Goal: Task Accomplishment & Management: Complete application form

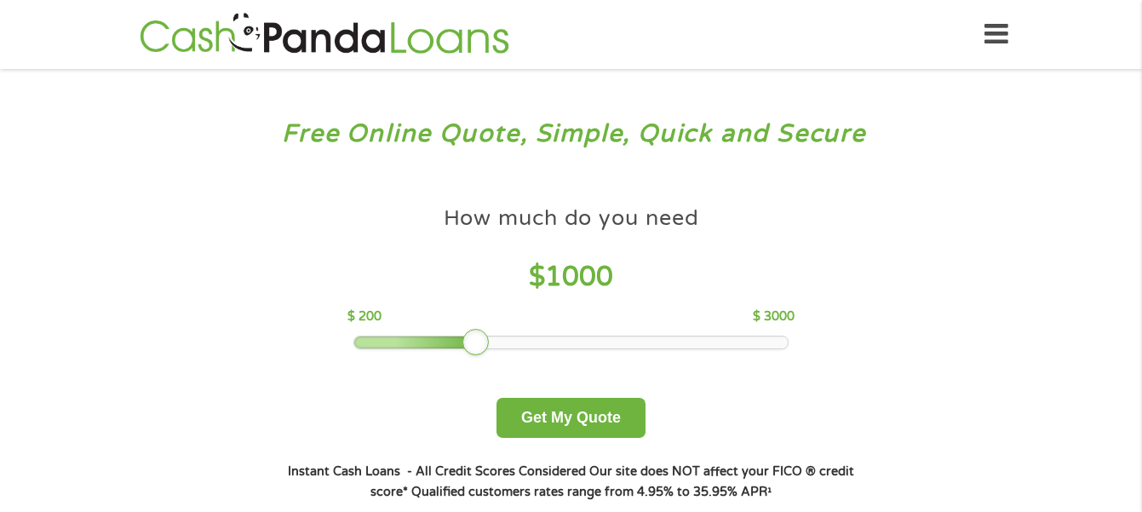
click at [474, 340] on div at bounding box center [476, 342] width 27 height 27
click at [505, 346] on div at bounding box center [571, 342] width 434 height 12
drag, startPoint x: 515, startPoint y: 348, endPoint x: 567, endPoint y: 352, distance: 53.0
click at [526, 348] on div at bounding box center [571, 342] width 434 height 12
click at [606, 352] on div "How much do you need $ 800 $ 200 $ 3000 Get My Quote" at bounding box center [571, 318] width 596 height 240
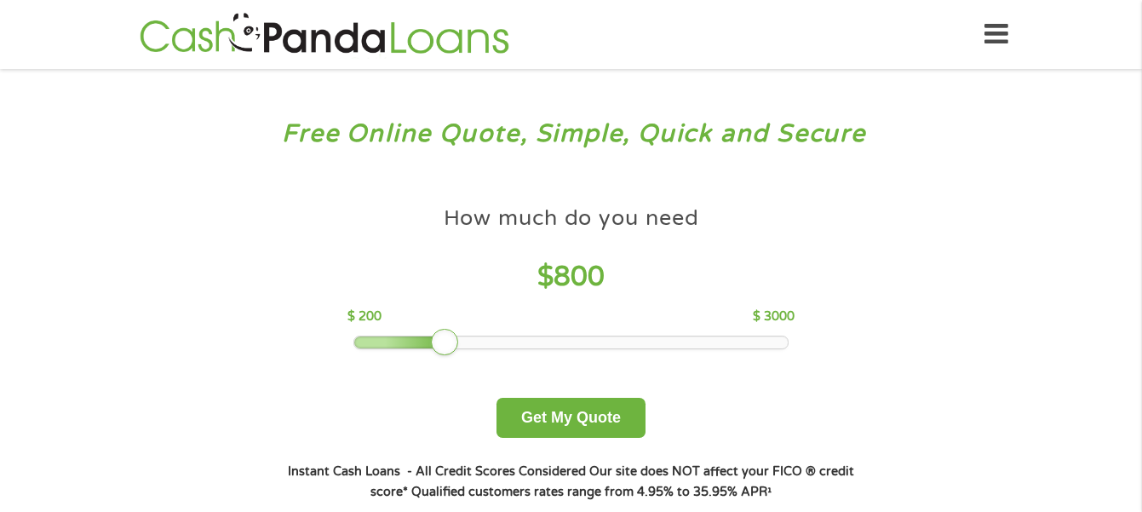
click at [602, 346] on div at bounding box center [571, 342] width 434 height 12
click at [602, 343] on div at bounding box center [571, 342] width 434 height 12
drag, startPoint x: 617, startPoint y: 344, endPoint x: 687, endPoint y: 348, distance: 69.9
click at [687, 348] on div at bounding box center [571, 342] width 434 height 12
click at [662, 339] on div at bounding box center [571, 342] width 434 height 12
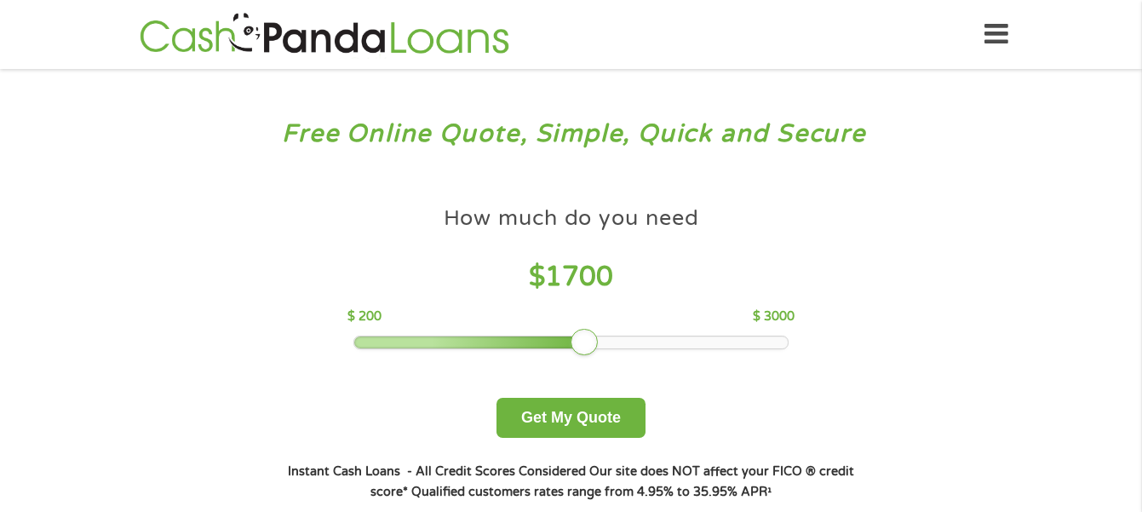
click at [667, 340] on div at bounding box center [571, 342] width 434 height 12
drag, startPoint x: 688, startPoint y: 342, endPoint x: 722, endPoint y: 343, distance: 33.2
click at [722, 343] on div at bounding box center [571, 342] width 434 height 12
click at [731, 343] on div at bounding box center [571, 342] width 434 height 12
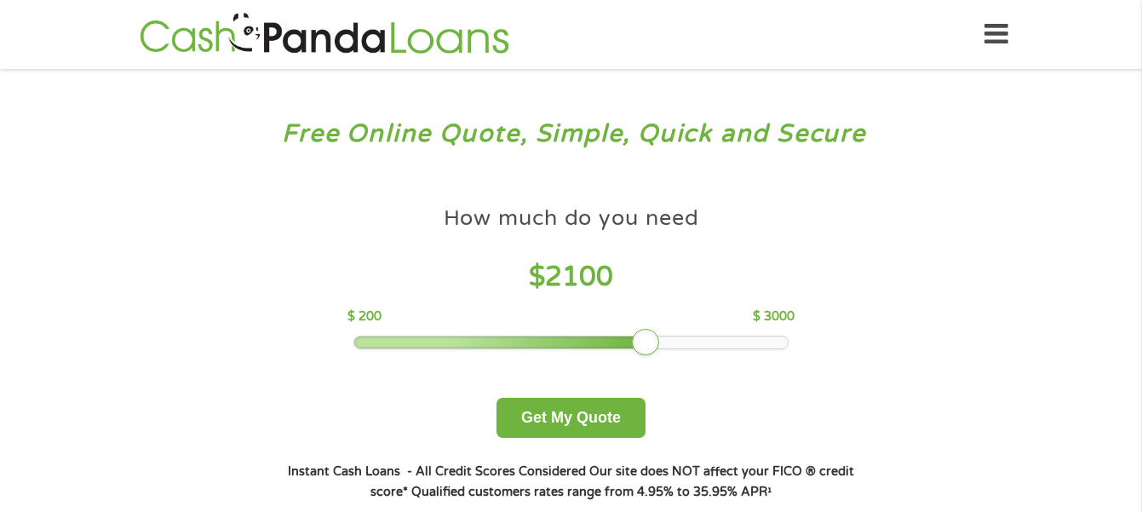
click at [733, 345] on div at bounding box center [571, 342] width 434 height 12
click at [735, 345] on div at bounding box center [571, 342] width 434 height 12
drag, startPoint x: 735, startPoint y: 345, endPoint x: 748, endPoint y: 346, distance: 12.8
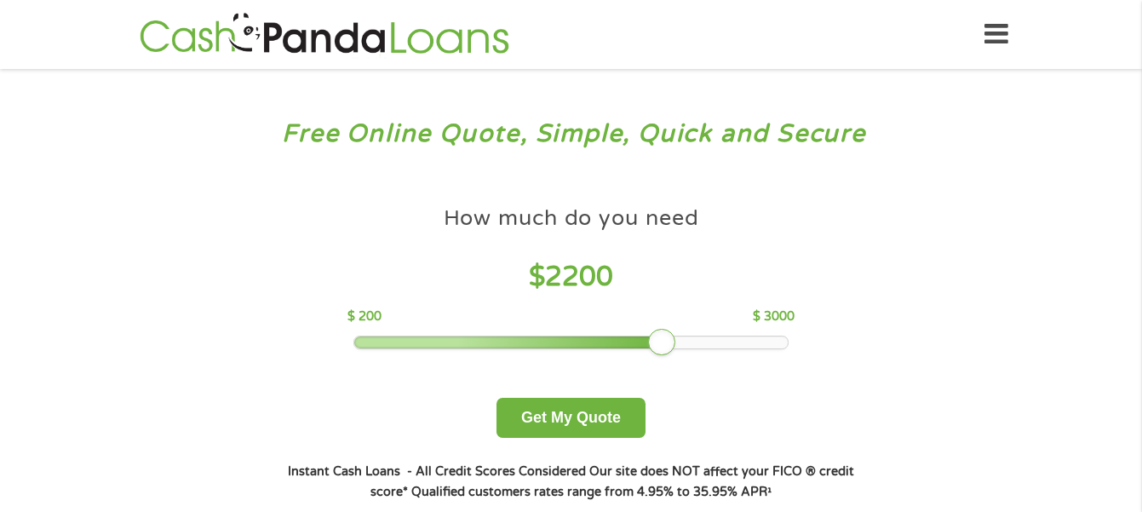
click at [748, 346] on div at bounding box center [571, 342] width 434 height 12
click at [747, 342] on div at bounding box center [571, 342] width 434 height 12
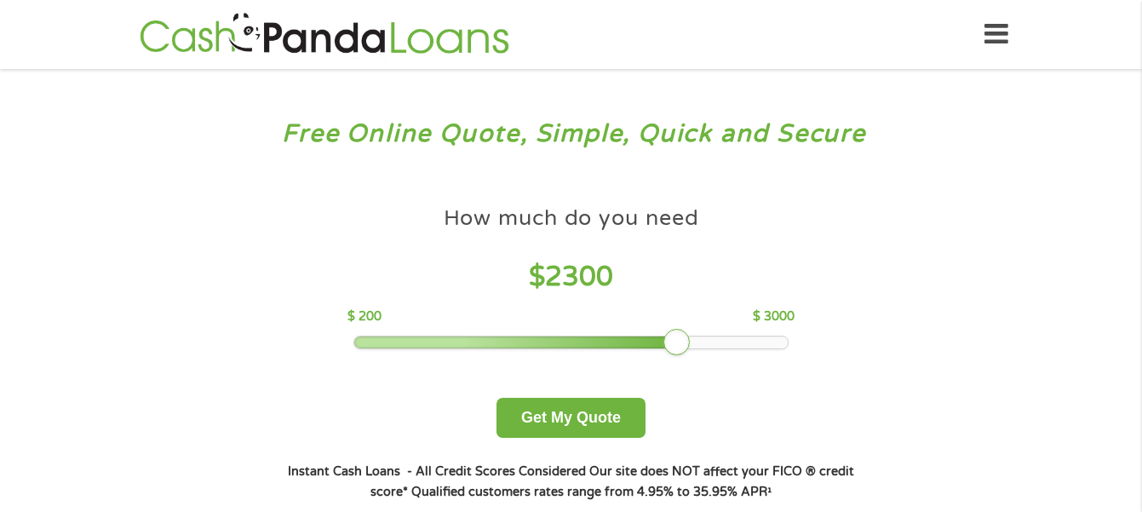
click at [747, 342] on div at bounding box center [571, 342] width 434 height 12
click at [751, 342] on div at bounding box center [571, 342] width 434 height 12
click at [779, 344] on div at bounding box center [571, 342] width 434 height 12
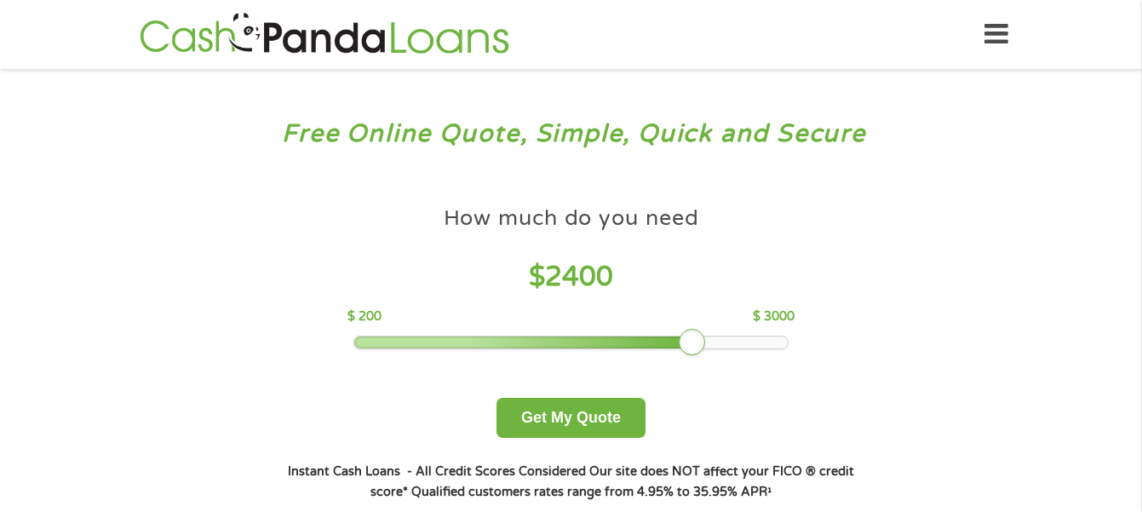
click at [778, 344] on div at bounding box center [571, 342] width 434 height 12
click at [757, 341] on div at bounding box center [571, 342] width 434 height 12
click at [778, 341] on div at bounding box center [571, 342] width 434 height 12
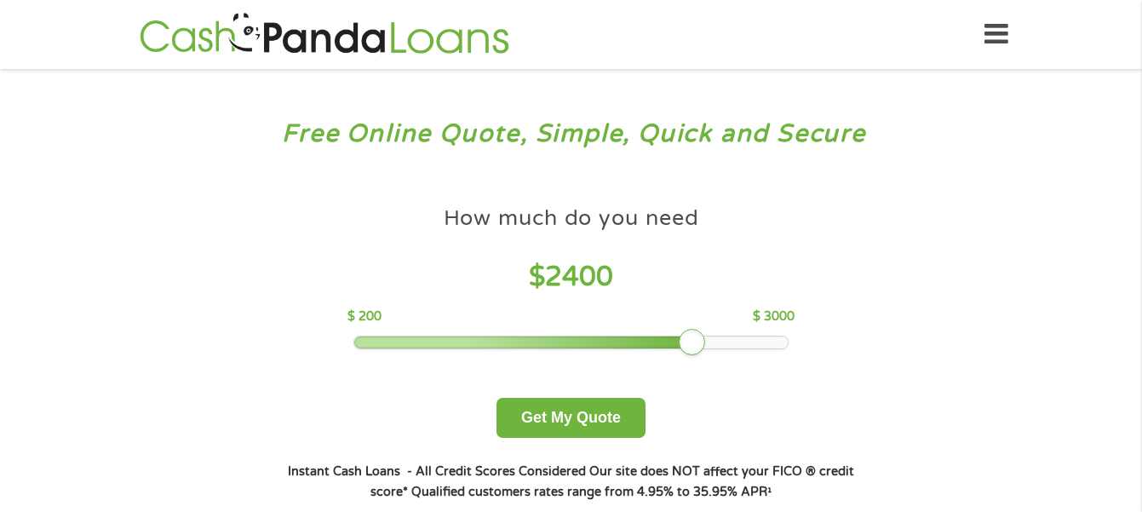
click at [778, 341] on div at bounding box center [571, 342] width 434 height 12
drag, startPoint x: 763, startPoint y: 341, endPoint x: 792, endPoint y: 343, distance: 29.1
click at [792, 343] on div "How much do you need $ 2300 $ 200 $ 3000" at bounding box center [571, 274] width 447 height 152
click at [776, 341] on div at bounding box center [571, 342] width 434 height 12
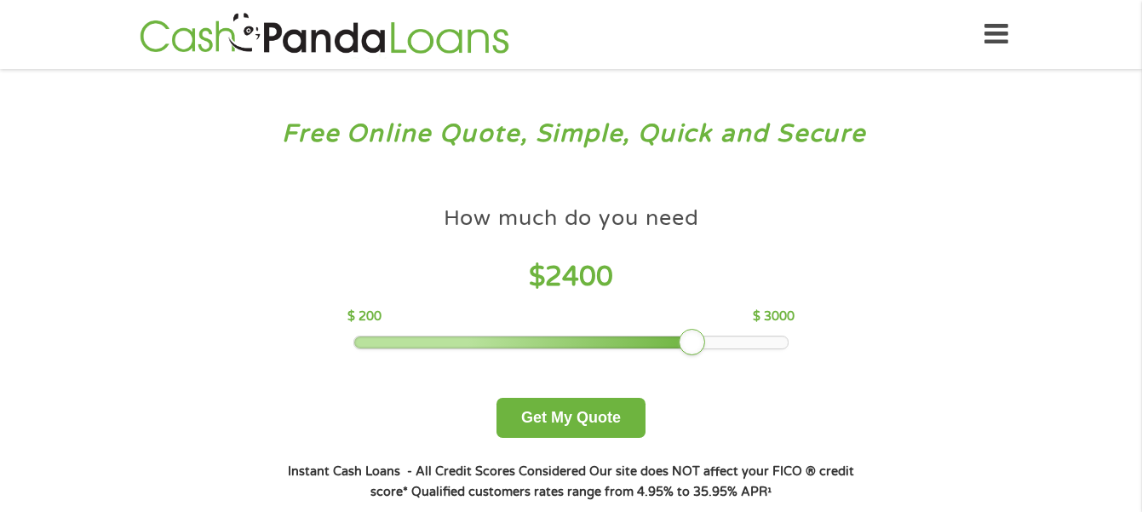
click at [776, 341] on div at bounding box center [571, 342] width 434 height 12
click at [775, 340] on div at bounding box center [571, 342] width 434 height 12
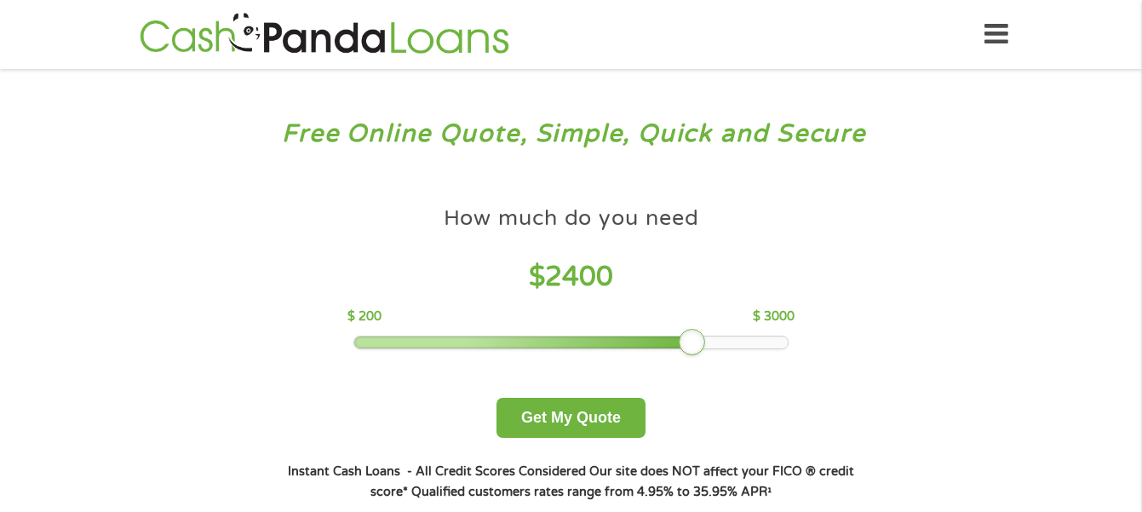
drag, startPoint x: 690, startPoint y: 333, endPoint x: 714, endPoint y: 338, distance: 24.4
click at [706, 338] on div at bounding box center [692, 342] width 27 height 27
click at [714, 338] on div at bounding box center [707, 342] width 27 height 27
click at [716, 338] on div at bounding box center [707, 342] width 27 height 27
drag, startPoint x: 706, startPoint y: 337, endPoint x: 727, endPoint y: 339, distance: 20.5
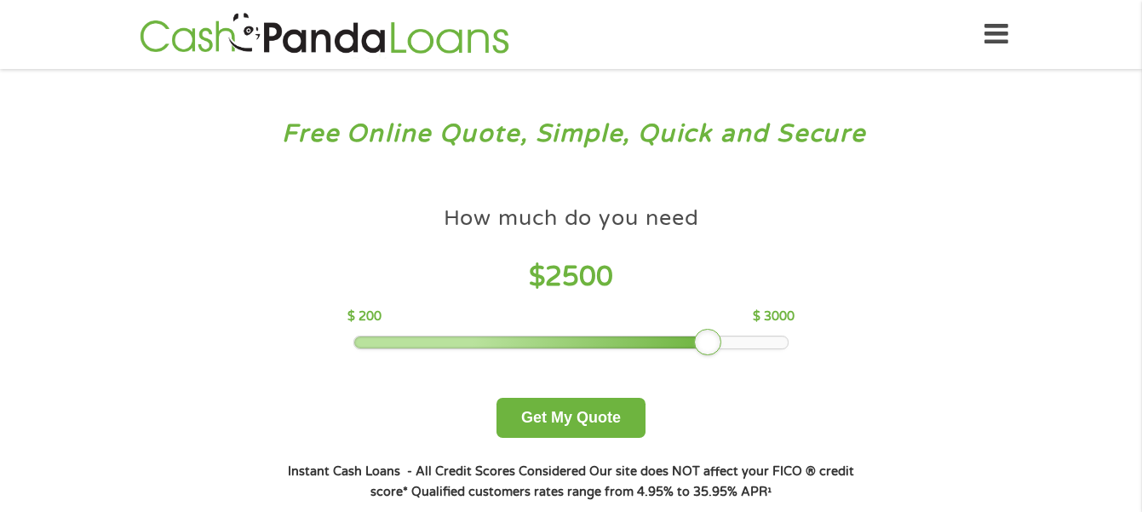
click at [722, 339] on div at bounding box center [707, 342] width 27 height 27
drag, startPoint x: 727, startPoint y: 339, endPoint x: 751, endPoint y: 341, distance: 23.9
click at [751, 341] on div at bounding box center [738, 342] width 27 height 27
click at [751, 340] on div at bounding box center [738, 342] width 27 height 27
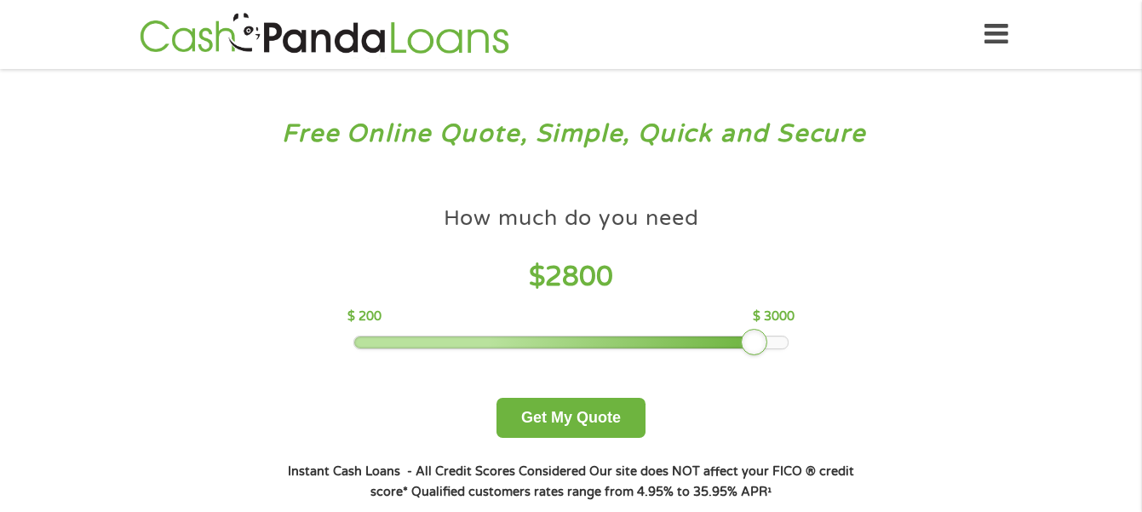
drag, startPoint x: 733, startPoint y: 336, endPoint x: 751, endPoint y: 336, distance: 18.8
click at [751, 336] on div at bounding box center [754, 342] width 27 height 27
drag, startPoint x: 759, startPoint y: 338, endPoint x: 770, endPoint y: 338, distance: 11.1
click at [768, 338] on div at bounding box center [754, 342] width 27 height 27
click at [770, 338] on div at bounding box center [769, 342] width 27 height 27
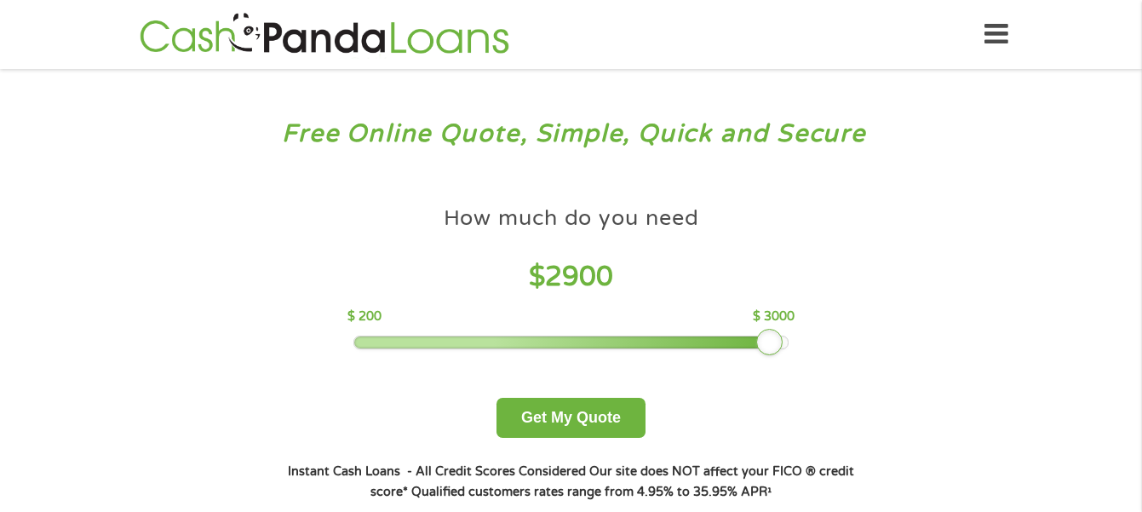
click at [770, 338] on div at bounding box center [769, 342] width 27 height 27
click at [773, 340] on div at bounding box center [769, 342] width 27 height 27
click at [774, 340] on div at bounding box center [769, 342] width 27 height 27
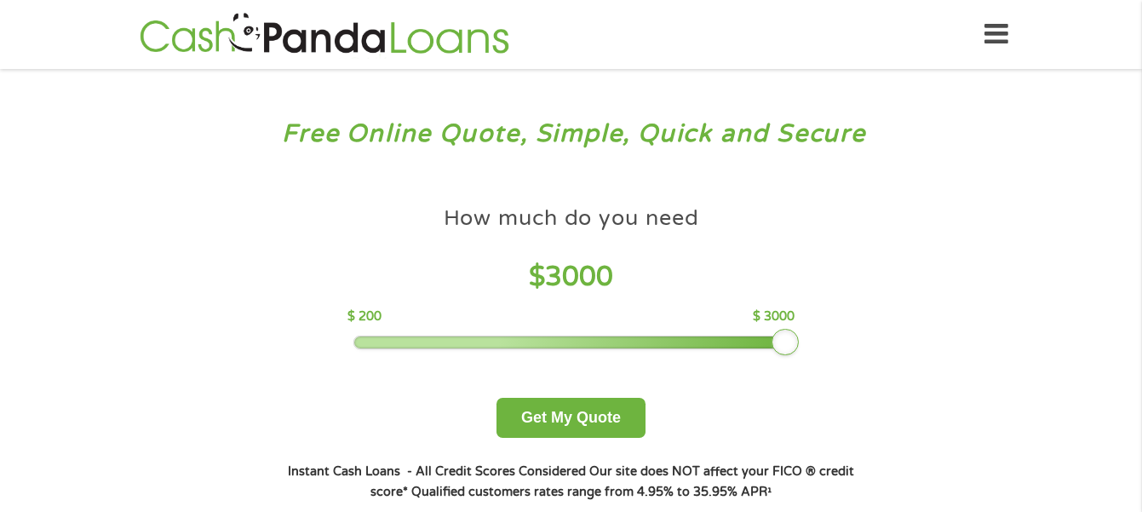
drag, startPoint x: 774, startPoint y: 340, endPoint x: 787, endPoint y: 342, distance: 13.7
click at [787, 342] on div at bounding box center [785, 342] width 27 height 27
click at [579, 411] on button "Get My Quote" at bounding box center [571, 418] width 149 height 40
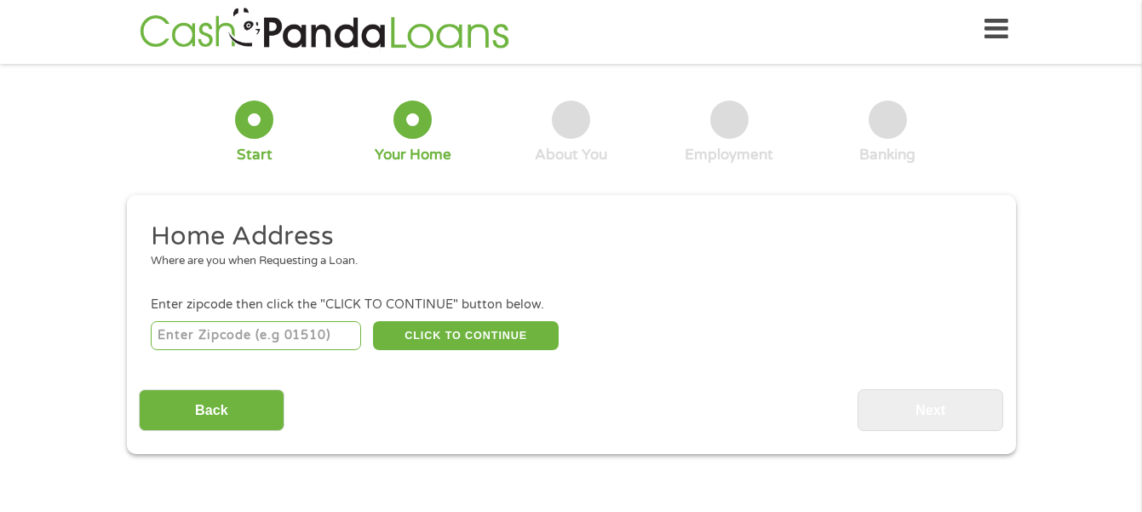
click at [165, 336] on input "number" at bounding box center [256, 335] width 210 height 29
click at [189, 339] on input "number" at bounding box center [256, 335] width 210 height 29
type input "95209"
click at [440, 330] on button "CLICK TO CONTINUE" at bounding box center [466, 335] width 186 height 29
type input "95209"
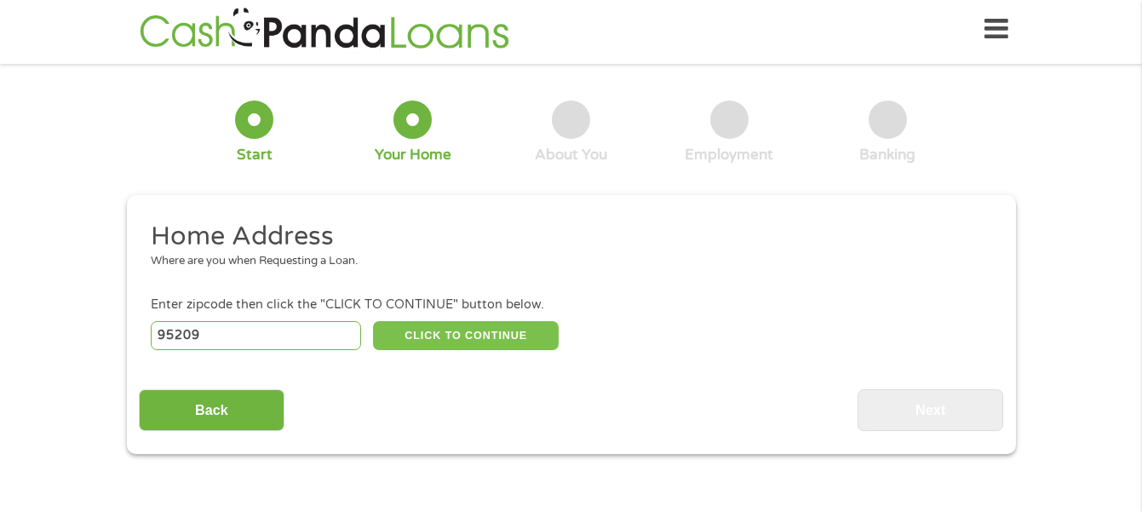
type input "Stockton"
select select "California"
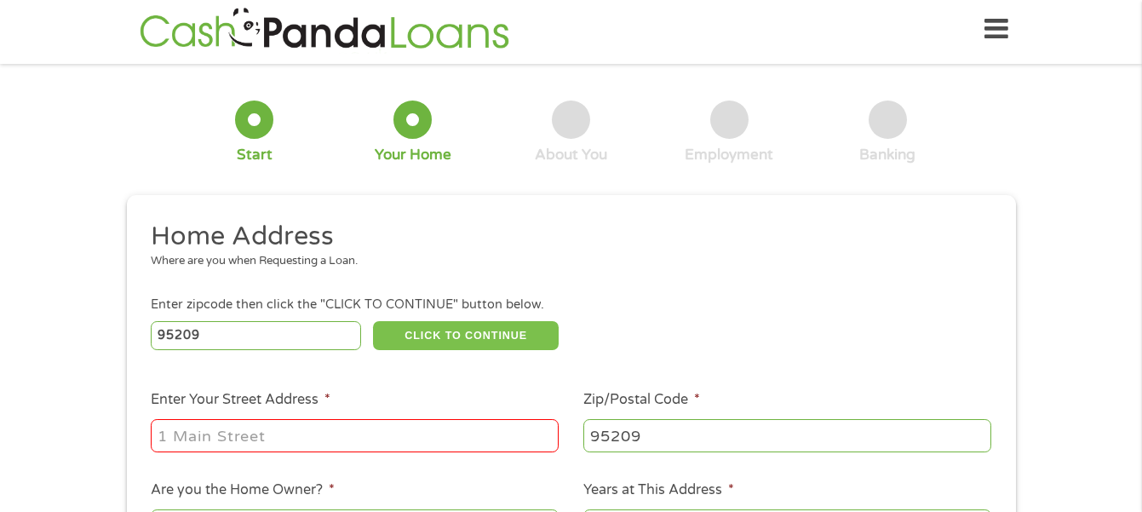
scroll to position [43, 0]
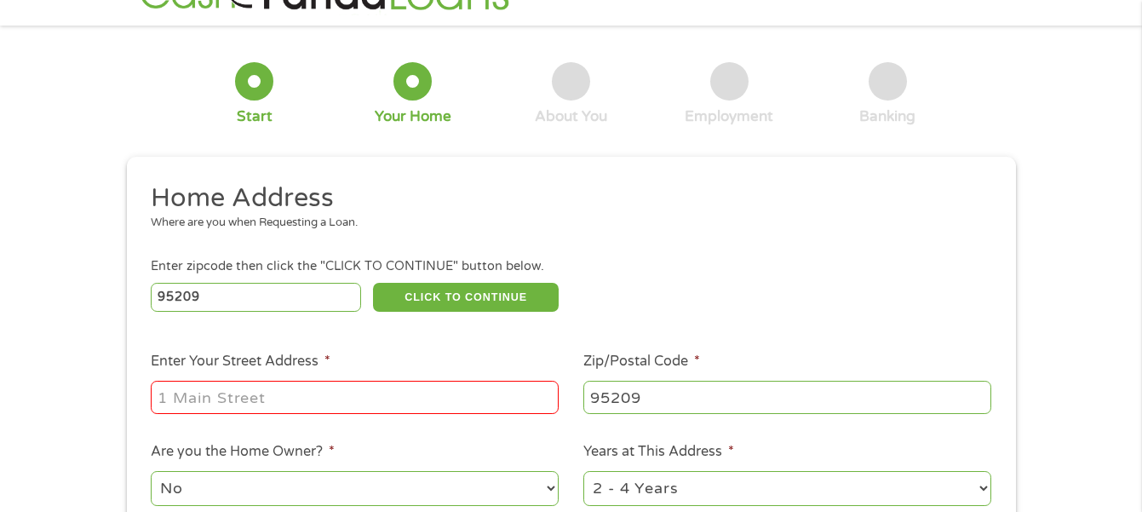
click at [173, 396] on input "Enter Your Street Address *" at bounding box center [355, 397] width 408 height 32
type input "3749 Estate Drive"
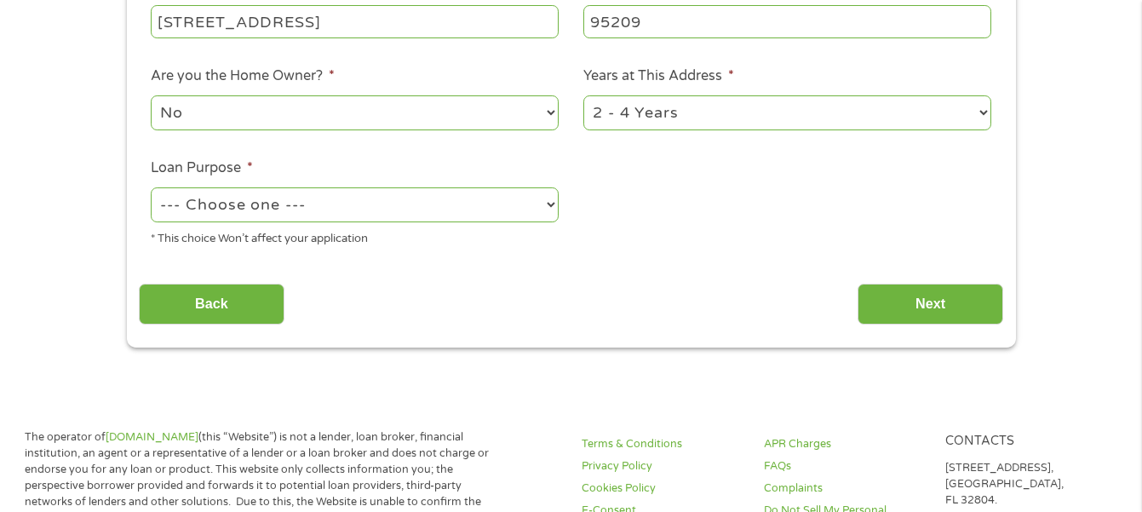
scroll to position [586, 0]
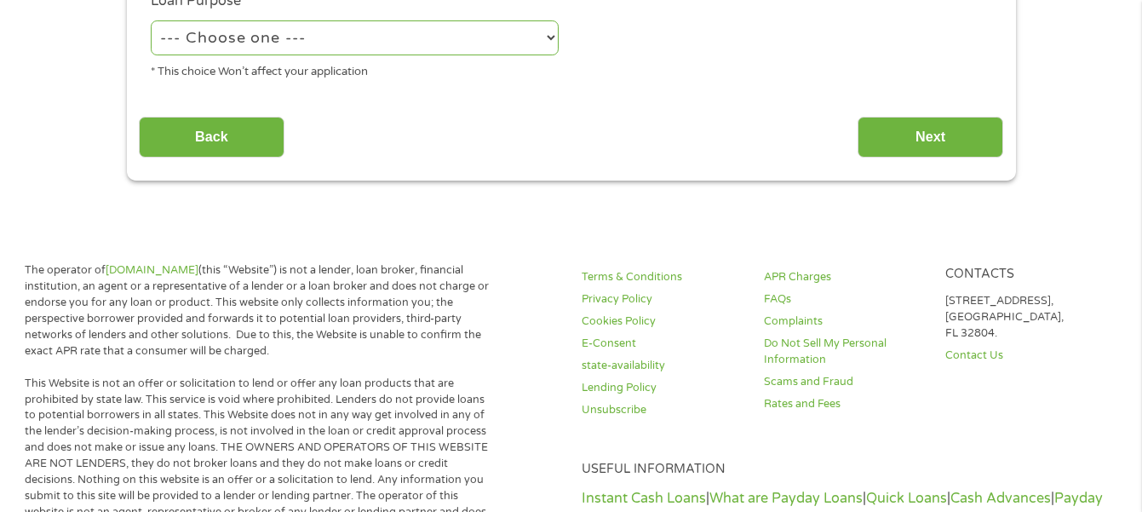
drag, startPoint x: 1136, startPoint y: 158, endPoint x: 1129, endPoint y: 99, distance: 59.3
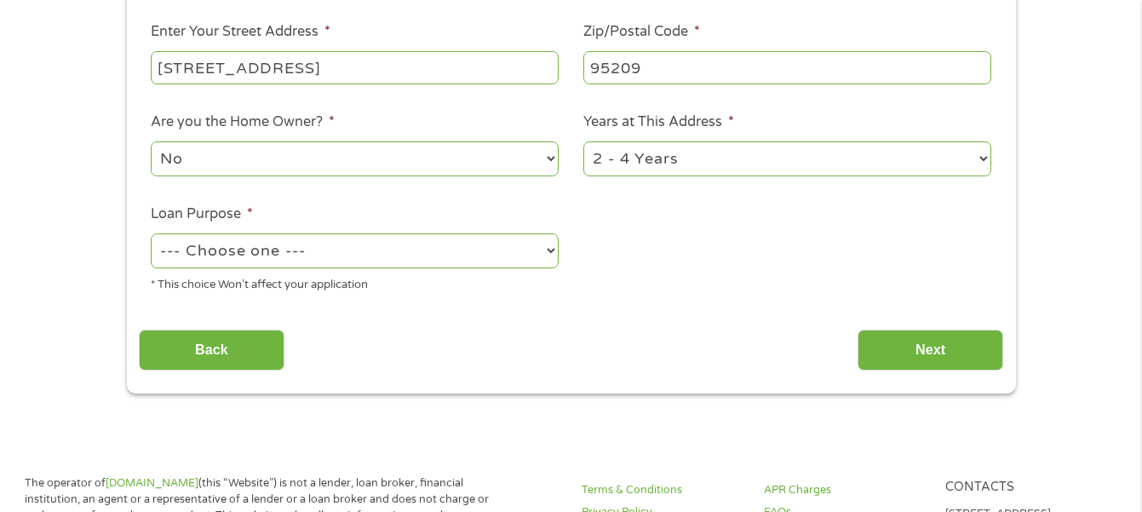
scroll to position [175, 0]
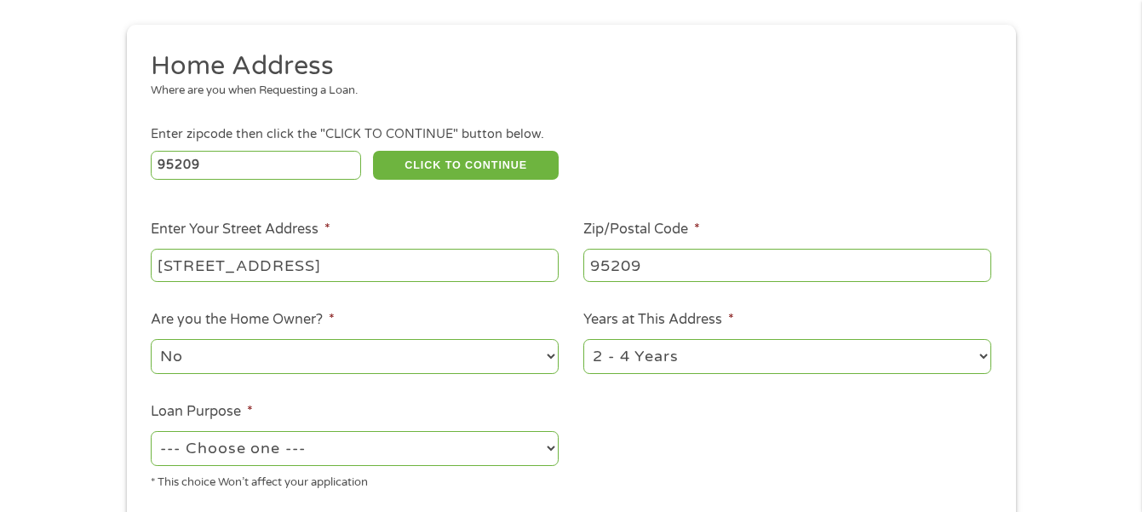
click at [1137, 61] on div "1 Start 2 Your Home 3 About You 4 Employment 5 Banking 6 This field is hidden w…" at bounding box center [571, 248] width 1142 height 686
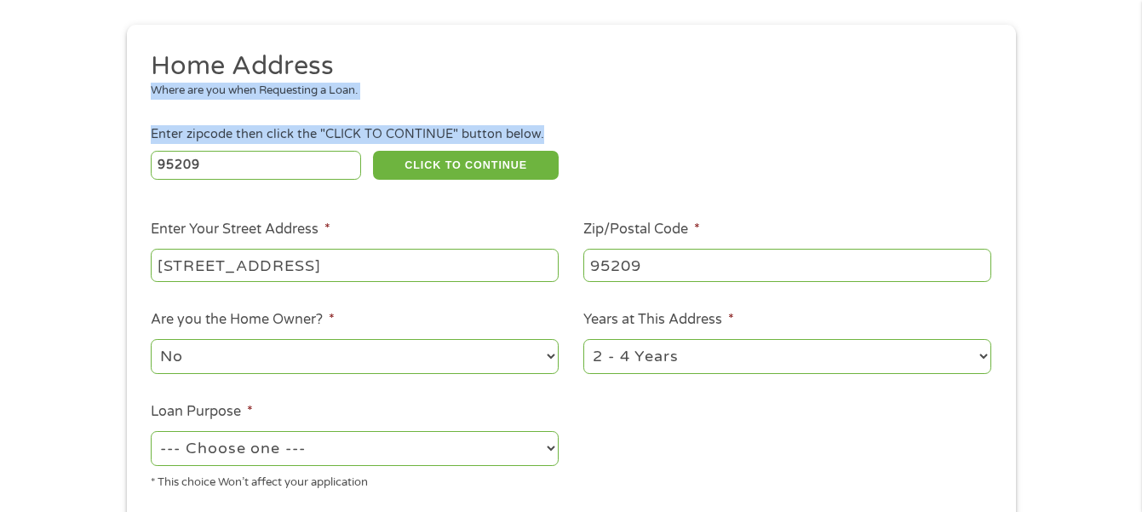
drag, startPoint x: 1136, startPoint y: 74, endPoint x: 1141, endPoint y: 118, distance: 44.5
click at [1141, 118] on div "1 Start 2 Your Home 3 About You 4 Employment 5 Banking 6 This field is hidden w…" at bounding box center [571, 248] width 1142 height 686
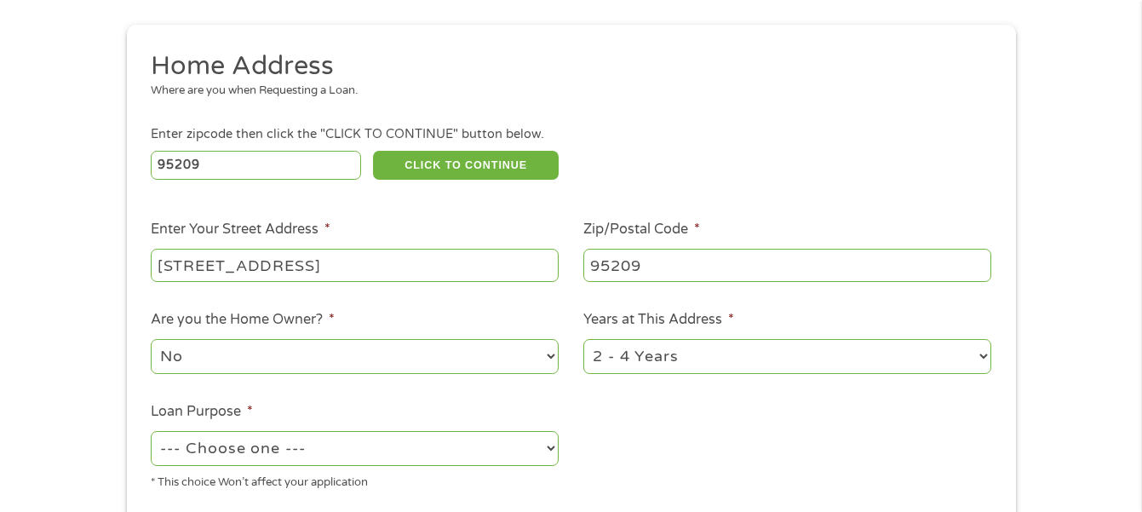
click at [546, 354] on select "No Yes" at bounding box center [355, 356] width 408 height 35
select select "yes"
click at [151, 339] on select "No Yes" at bounding box center [355, 356] width 408 height 35
click at [983, 355] on select "1 Year or less 1 - 2 Years 2 - 4 Years Over 4 Years" at bounding box center [788, 356] width 408 height 35
click at [584, 339] on select "1 Year or less 1 - 2 Years 2 - 4 Years Over 4 Years" at bounding box center [788, 356] width 408 height 35
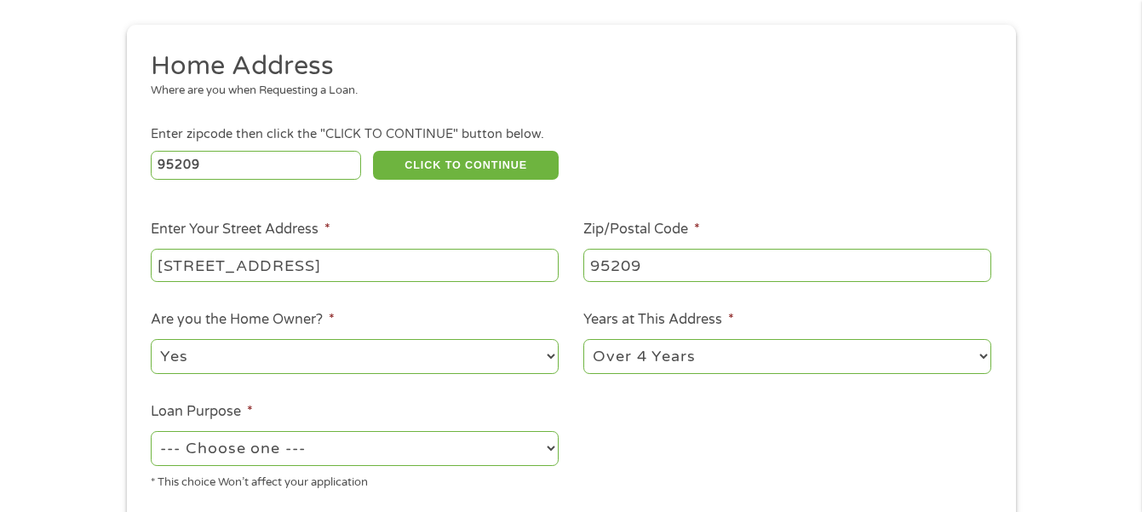
click at [713, 322] on label "Years at This Address *" at bounding box center [659, 320] width 151 height 18
click at [713, 339] on select "1 Year or less 1 - 2 Years 2 - 4 Years Over 4 Years" at bounding box center [788, 356] width 408 height 35
click at [713, 322] on label "Years at This Address *" at bounding box center [659, 320] width 151 height 18
click at [713, 339] on select "1 Year or less 1 - 2 Years 2 - 4 Years Over 4 Years" at bounding box center [788, 356] width 408 height 35
click at [981, 354] on select "1 Year or less 1 - 2 Years 2 - 4 Years Over 4 Years" at bounding box center [788, 356] width 408 height 35
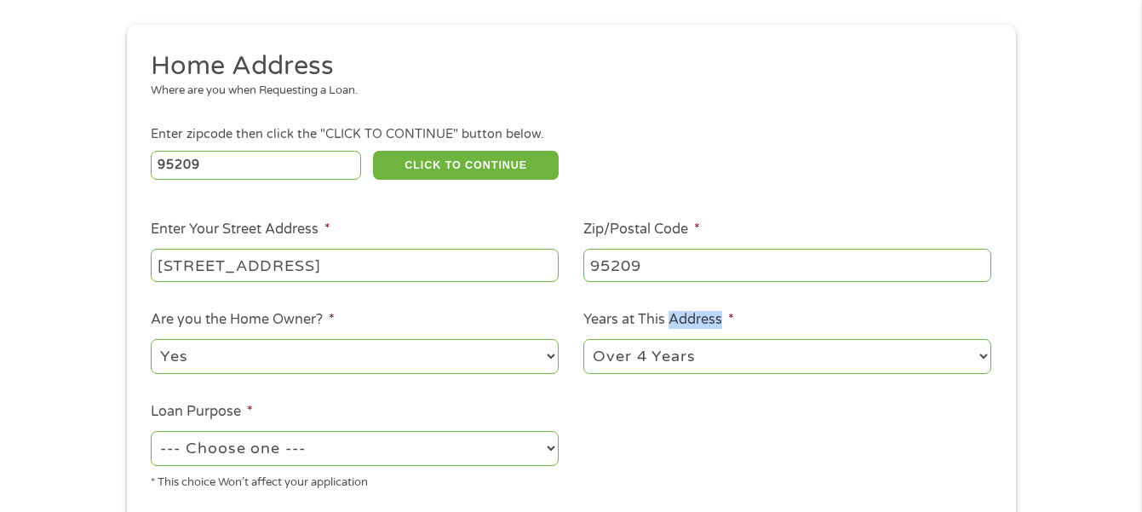
select select "36months"
click at [584, 339] on select "1 Year or less 1 - 2 Years 2 - 4 Years Over 4 Years" at bounding box center [788, 356] width 408 height 35
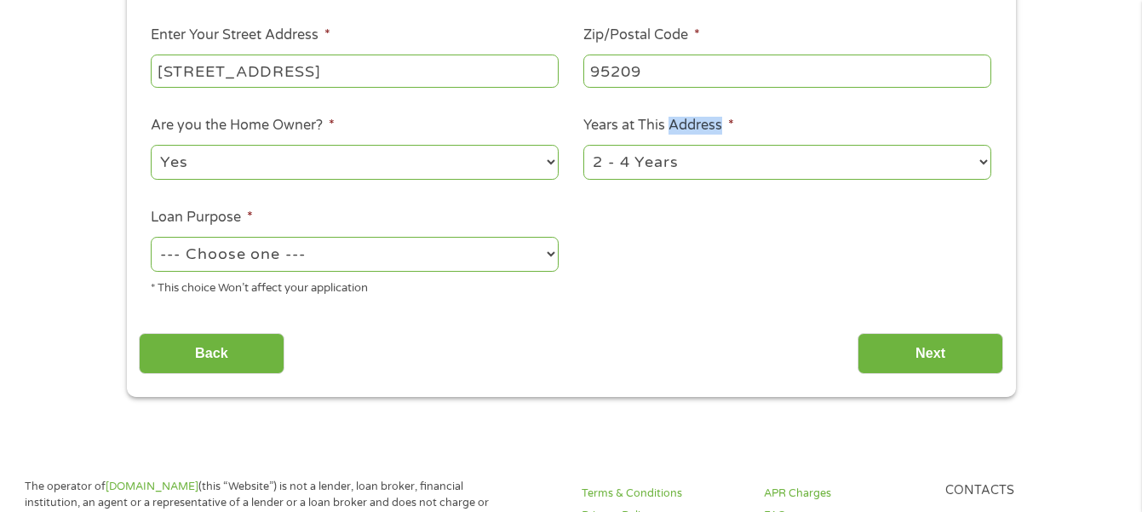
scroll to position [388, 0]
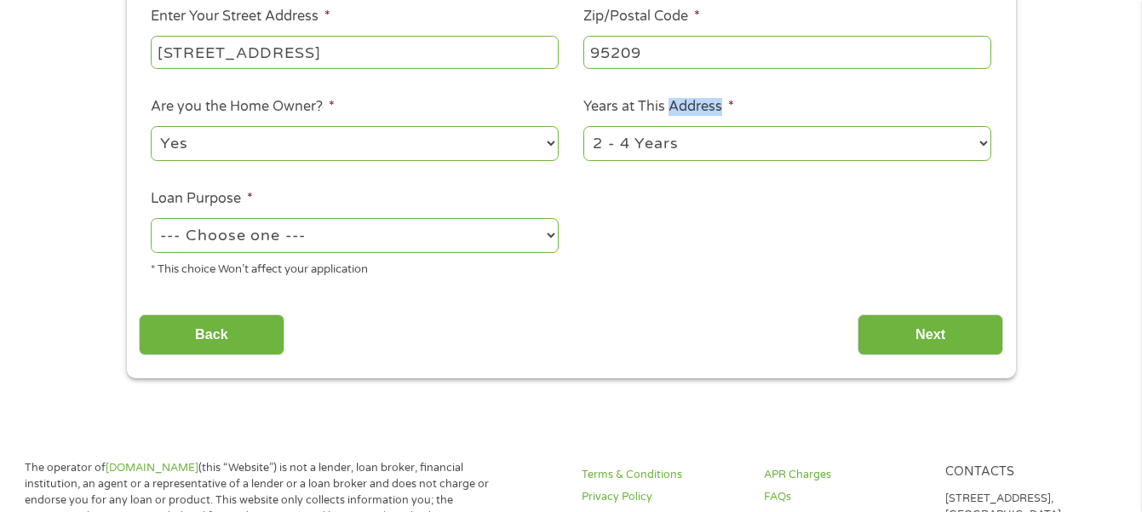
click at [549, 234] on select "--- Choose one --- Pay Bills Debt Consolidation Home Improvement Major Purchase…" at bounding box center [355, 235] width 408 height 35
select select "homeimprovement"
click at [151, 218] on select "--- Choose one --- Pay Bills Debt Consolidation Home Improvement Major Purchase…" at bounding box center [355, 235] width 408 height 35
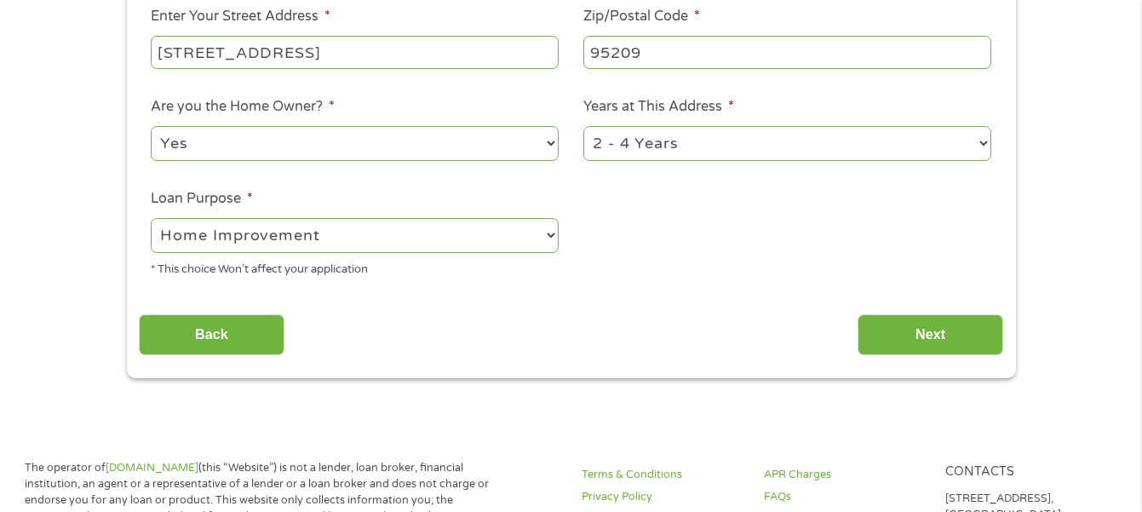
click at [445, 319] on div "Back Next" at bounding box center [571, 329] width 865 height 54
click at [924, 325] on input "Next" at bounding box center [931, 335] width 146 height 42
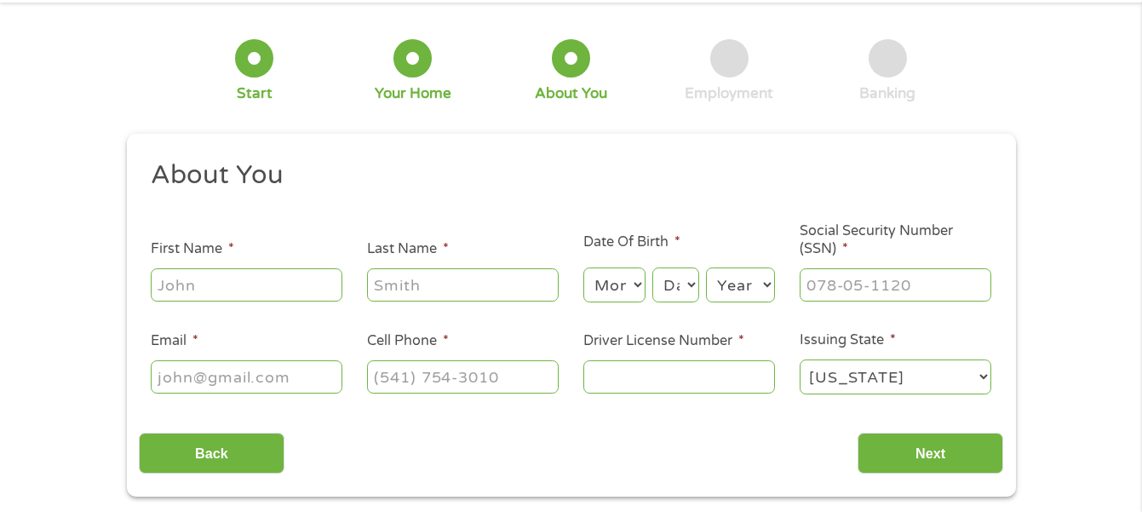
scroll to position [0, 0]
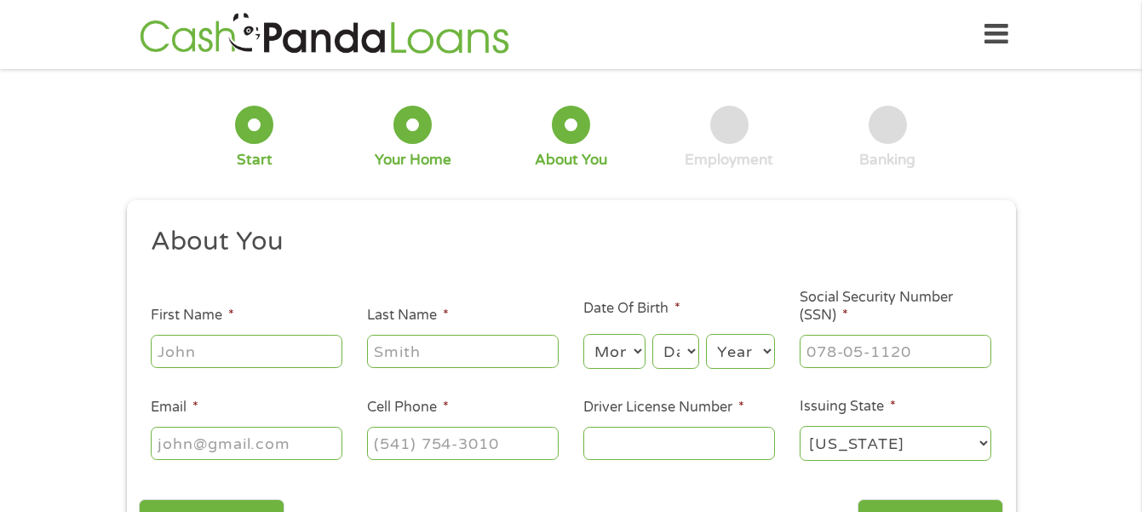
click at [164, 354] on input "First Name *" at bounding box center [247, 351] width 192 height 32
type input "Bobbie"
click at [374, 353] on input "Last Name *" at bounding box center [463, 351] width 192 height 32
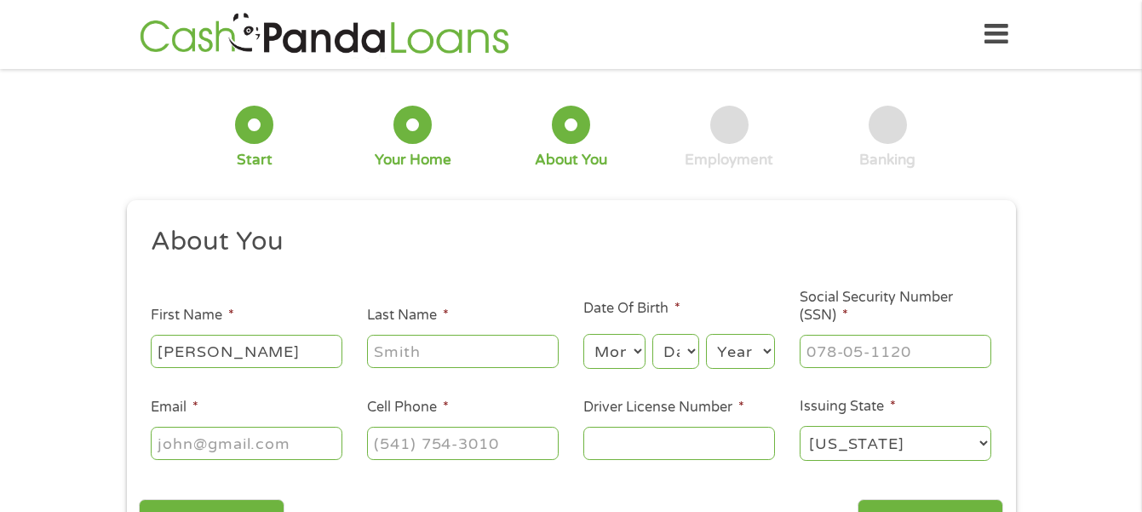
click at [374, 353] on input "Last Name *" at bounding box center [463, 351] width 192 height 32
type input "Herron"
click at [636, 353] on select "Month 1 2 3 4 5 6 7 8 9 10 11 12" at bounding box center [615, 351] width 62 height 35
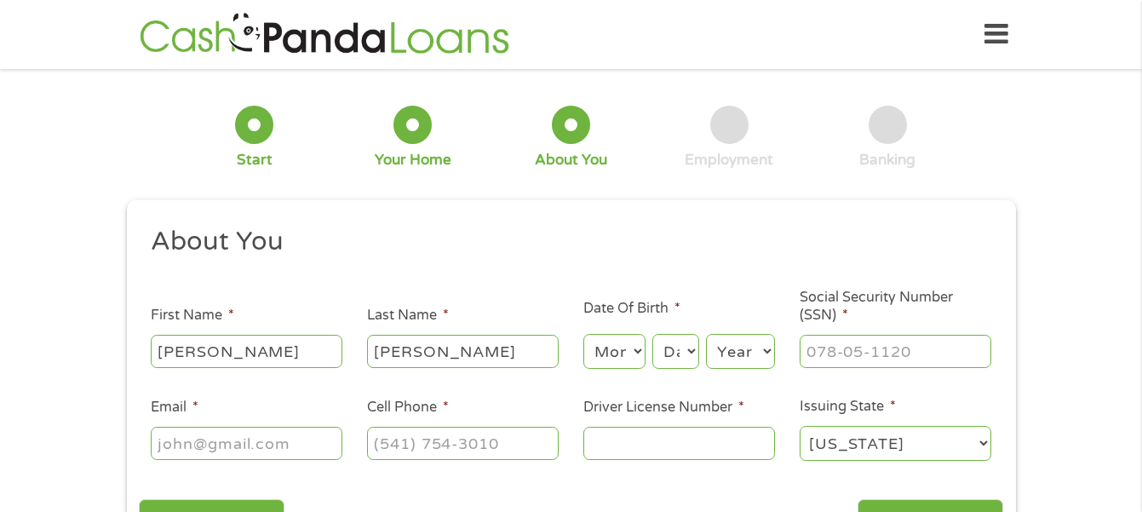
click at [636, 353] on select "Month 1 2 3 4 5 6 7 8 9 10 11 12" at bounding box center [615, 351] width 62 height 35
click at [636, 349] on select "Month 1 2 3 4 5 6 7 8 9 10 11 12" at bounding box center [615, 351] width 62 height 35
click at [635, 349] on select "Month 1 2 3 4 5 6 7 8 9 10 11 12" at bounding box center [615, 351] width 62 height 35
click at [636, 343] on select "Month 1 2 3 4 5 6 7 8 9 10 11 12" at bounding box center [615, 351] width 62 height 35
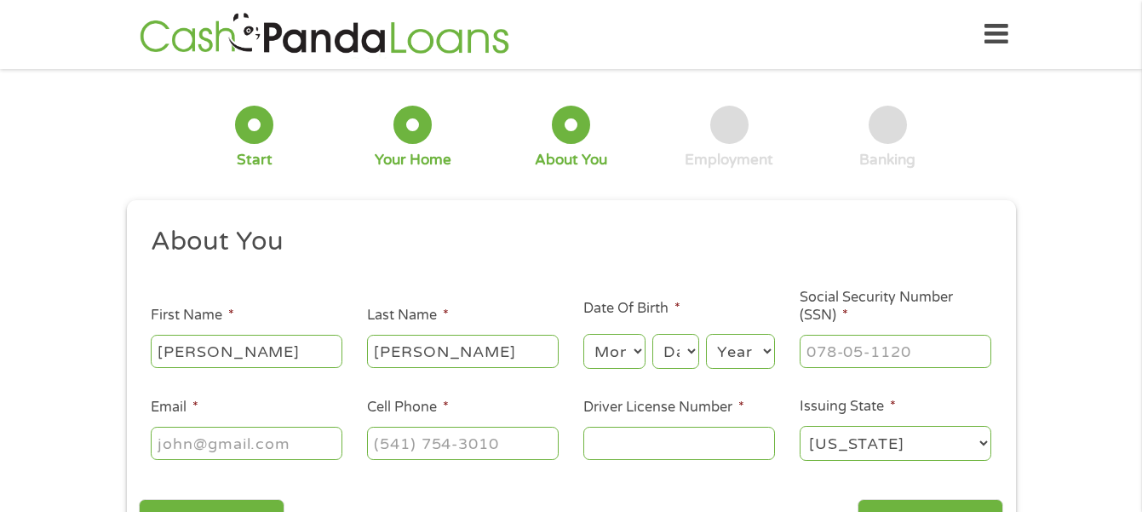
click at [636, 343] on select "Month 1 2 3 4 5 6 7 8 9 10 11 12" at bounding box center [615, 351] width 62 height 35
select select "3"
click at [584, 334] on select "Month 1 2 3 4 5 6 7 8 9 10 11 12" at bounding box center [615, 351] width 62 height 35
click at [607, 143] on div "About You" at bounding box center [571, 138] width 72 height 64
click at [690, 349] on select "Day 1 2 3 4 5 6 7 8 9 10 11 12 13 14 15 16 17 18 19 20 21 22 23 24 25 26 27 28 …" at bounding box center [676, 351] width 46 height 35
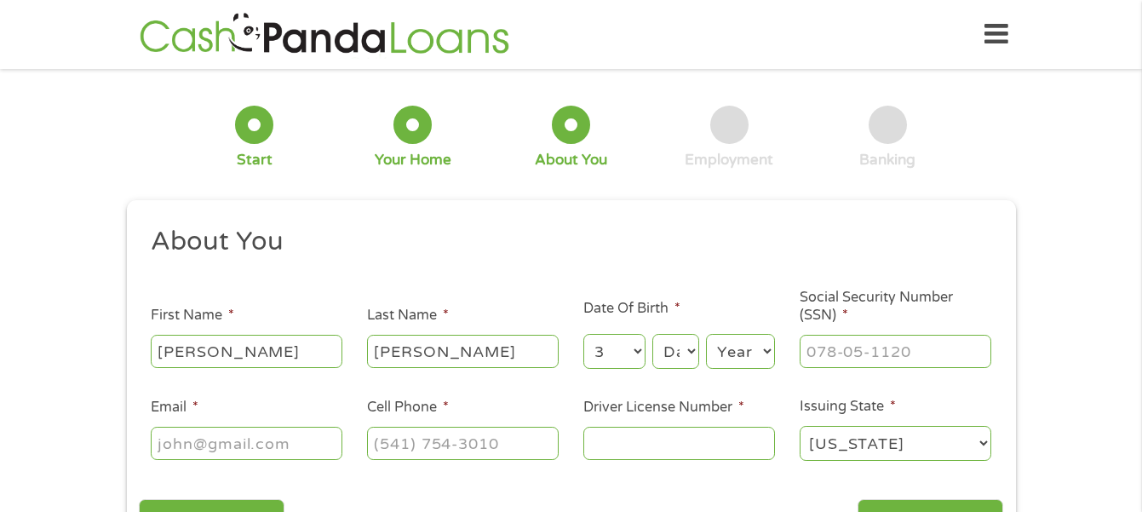
click at [690, 349] on select "Day 1 2 3 4 5 6 7 8 9 10 11 12 13 14 15 16 17 18 19 20 21 22 23 24 25 26 27 28 …" at bounding box center [676, 351] width 46 height 35
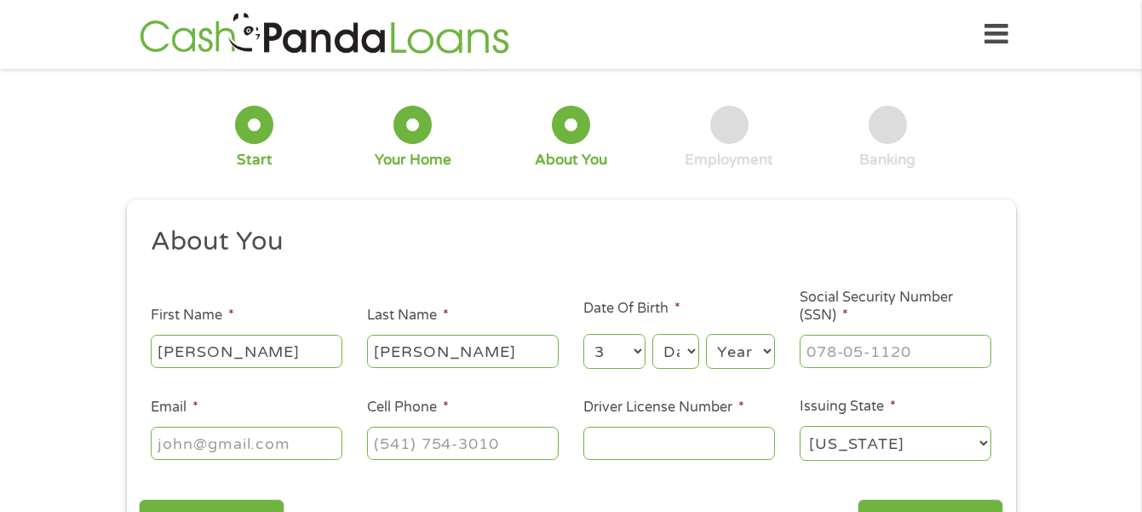
click at [691, 348] on select "Day 1 2 3 4 5 6 7 8 9 10 11 12 13 14 15 16 17 18 19 20 21 22 23 24 25 26 27 28 …" at bounding box center [676, 351] width 46 height 35
click at [692, 342] on select "Day 1 2 3 4 5 6 7 8 9 10 11 12 13 14 15 16 17 18 19 20 21 22 23 24 25 26 27 28 …" at bounding box center [676, 351] width 46 height 35
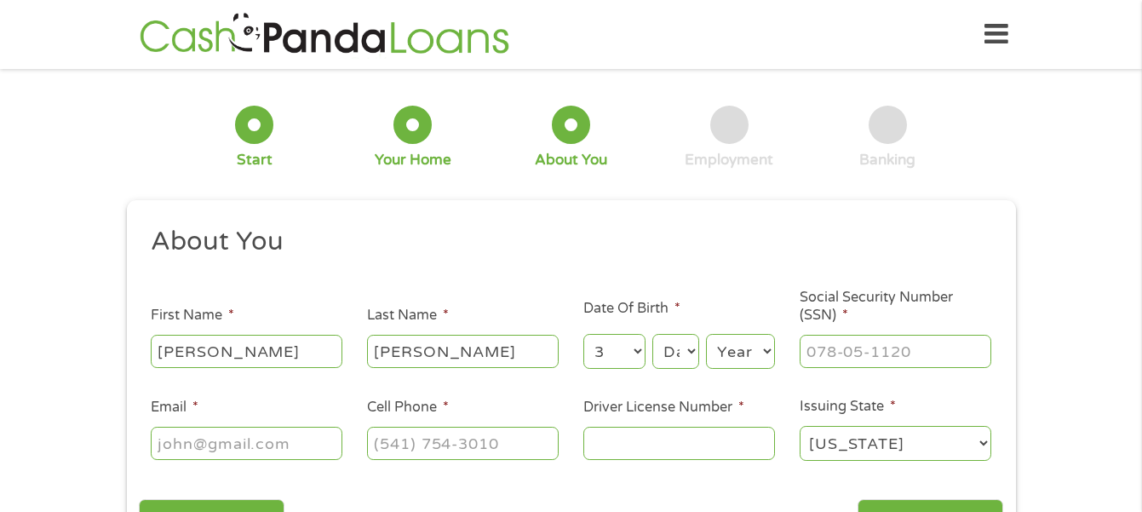
click at [692, 342] on select "Day 1 2 3 4 5 6 7 8 9 10 11 12 13 14 15 16 17 18 19 20 21 22 23 24 25 26 27 28 …" at bounding box center [676, 351] width 46 height 35
drag, startPoint x: 692, startPoint y: 338, endPoint x: 684, endPoint y: 311, distance: 28.3
click at [684, 311] on li "Date Of Birth * Month Month 1 2 3 4 5 6 7 8 9 10 11 12 Day Day 1 2 3 4 5 6 7 8 …" at bounding box center [679, 334] width 216 height 73
drag, startPoint x: 687, startPoint y: 349, endPoint x: 685, endPoint y: 279, distance: 69.9
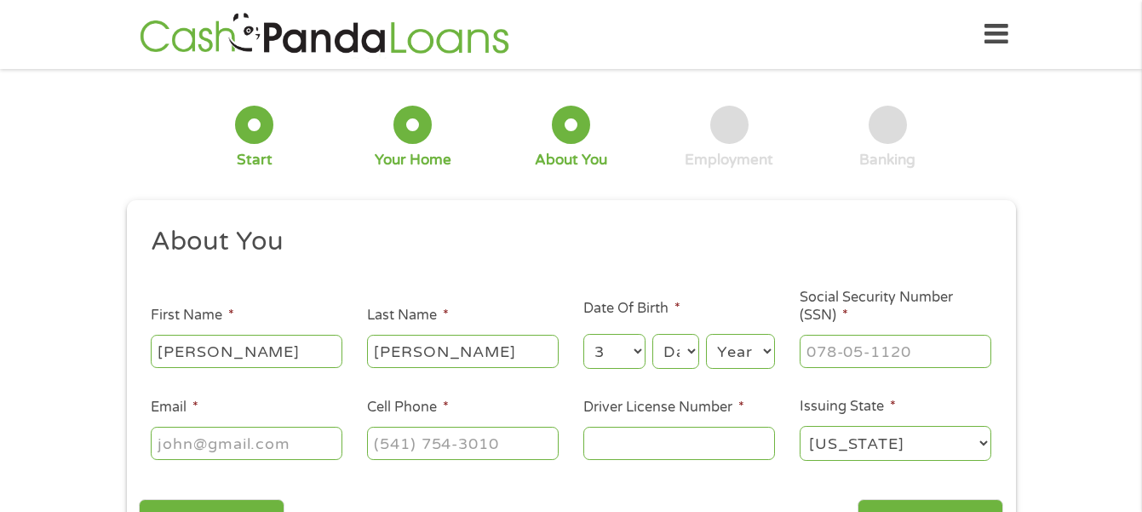
click at [685, 279] on ul "About You This field is hidden when viewing the form Title * --- Choose one ---…" at bounding box center [571, 350] width 865 height 251
click at [653, 334] on select "Day 1 2 3 4 5 6 7 8 9 10 11 12 13 14 15 16 17 18 19 20 21 22 23 24 25 26 27 28 …" at bounding box center [676, 351] width 46 height 35
click at [693, 349] on select "Day 1 2 3 4 5 6 7 8 9 10 11 12 13 14 15 16 17 18 19 20 21 22 23 24 25 26 27 28 …" at bounding box center [676, 351] width 46 height 35
drag, startPoint x: 693, startPoint y: 349, endPoint x: 687, endPoint y: 290, distance: 59.1
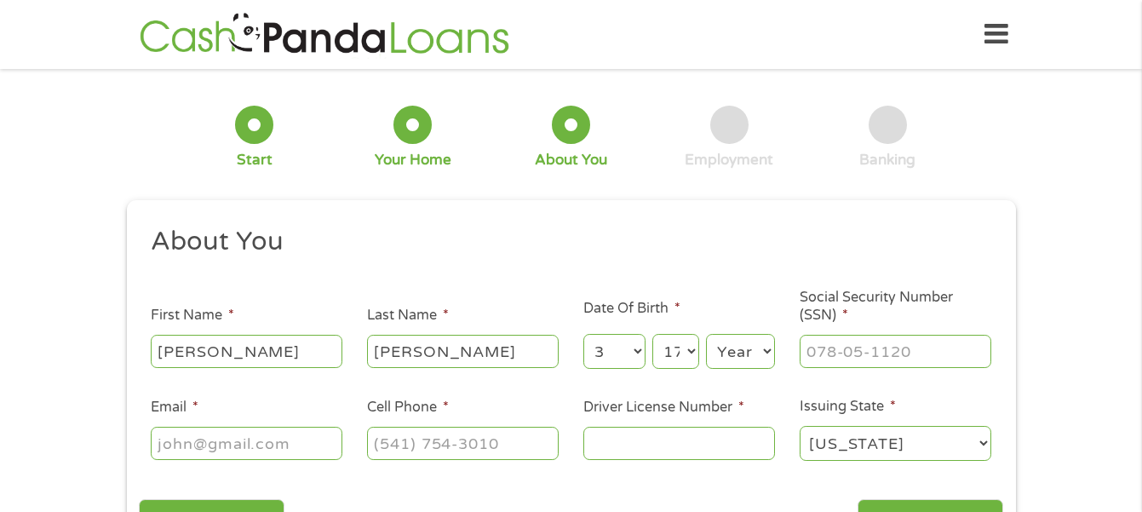
click at [687, 290] on ul "About You This field is hidden when viewing the form Title * --- Choose one ---…" at bounding box center [571, 350] width 865 height 251
click at [653, 334] on select "Day 1 2 3 4 5 6 7 8 9 10 11 12 13 14 15 16 17 18 19 20 21 22 23 24 25 26 27 28 …" at bounding box center [676, 351] width 46 height 35
click at [685, 290] on ul "About You This field is hidden when viewing the form Title * --- Choose one ---…" at bounding box center [571, 350] width 865 height 251
drag, startPoint x: 689, startPoint y: 350, endPoint x: 678, endPoint y: 286, distance: 64.8
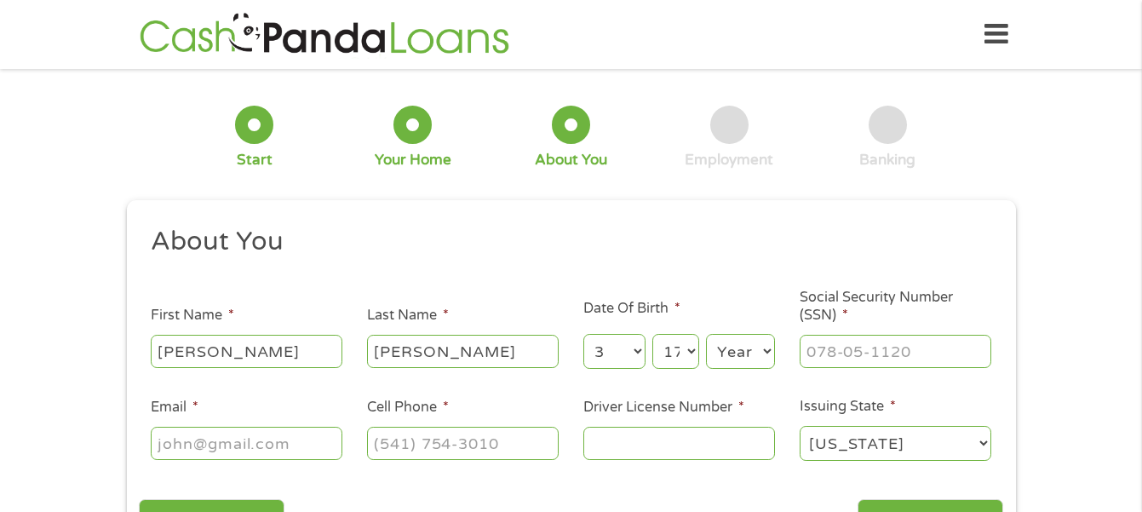
click at [678, 286] on ul "About You This field is hidden when viewing the form Title * --- Choose one ---…" at bounding box center [571, 350] width 865 height 251
click at [653, 334] on select "Day 1 2 3 4 5 6 7 8 9 10 11 12 13 14 15 16 17 18 19 20 21 22 23 24 25 26 27 28 …" at bounding box center [676, 351] width 46 height 35
drag, startPoint x: 692, startPoint y: 348, endPoint x: 685, endPoint y: 285, distance: 62.6
click at [685, 285] on ul "About You This field is hidden when viewing the form Title * --- Choose one ---…" at bounding box center [571, 350] width 865 height 251
click at [653, 334] on select "Day 1 2 3 4 5 6 7 8 9 10 11 12 13 14 15 16 17 18 19 20 21 22 23 24 25 26 27 28 …" at bounding box center [676, 351] width 46 height 35
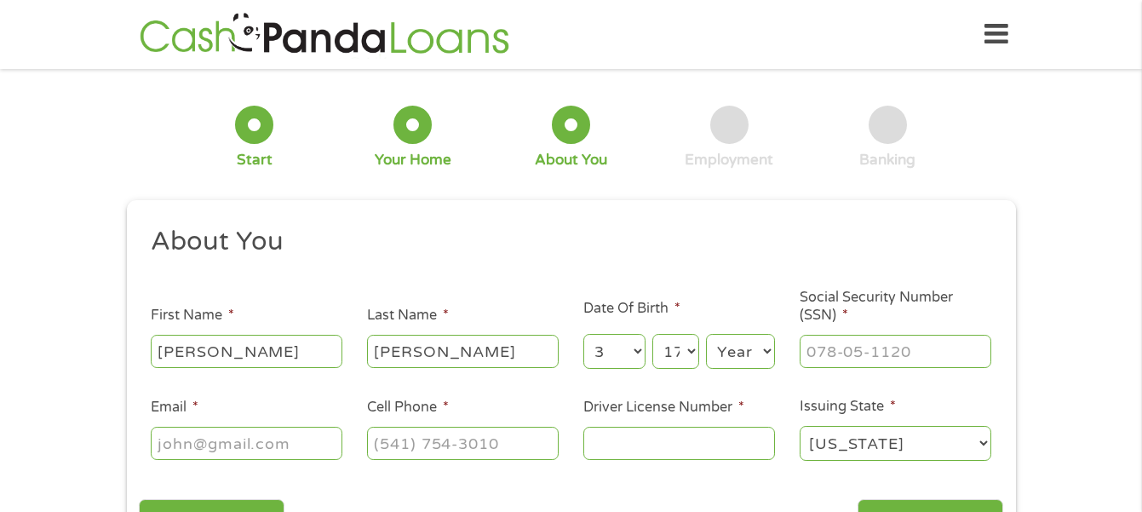
click at [685, 285] on ul "About You This field is hidden when viewing the form Title * --- Choose one ---…" at bounding box center [571, 350] width 865 height 251
drag, startPoint x: 690, startPoint y: 348, endPoint x: 691, endPoint y: 282, distance: 65.6
click at [691, 282] on ul "About You This field is hidden when viewing the form Title * --- Choose one ---…" at bounding box center [571, 350] width 865 height 251
click at [653, 334] on select "Day 1 2 3 4 5 6 7 8 9 10 11 12 13 14 15 16 17 18 19 20 21 22 23 24 25 26 27 28 …" at bounding box center [676, 351] width 46 height 35
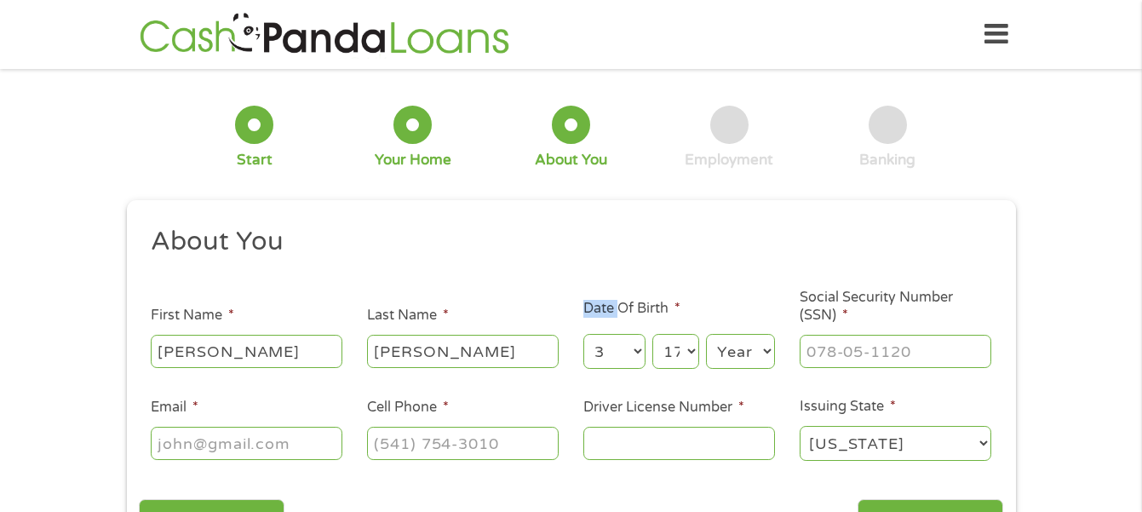
click at [688, 345] on select "Day 1 2 3 4 5 6 7 8 9 10 11 12 13 14 15 16 17 18 19 20 21 22 23 24 25 26 27 28 …" at bounding box center [676, 351] width 46 height 35
click at [689, 353] on select "Day 1 2 3 4 5 6 7 8 9 10 11 12 13 14 15 16 17 18 19 20 21 22 23 24 25 26 27 28 …" at bounding box center [676, 351] width 46 height 35
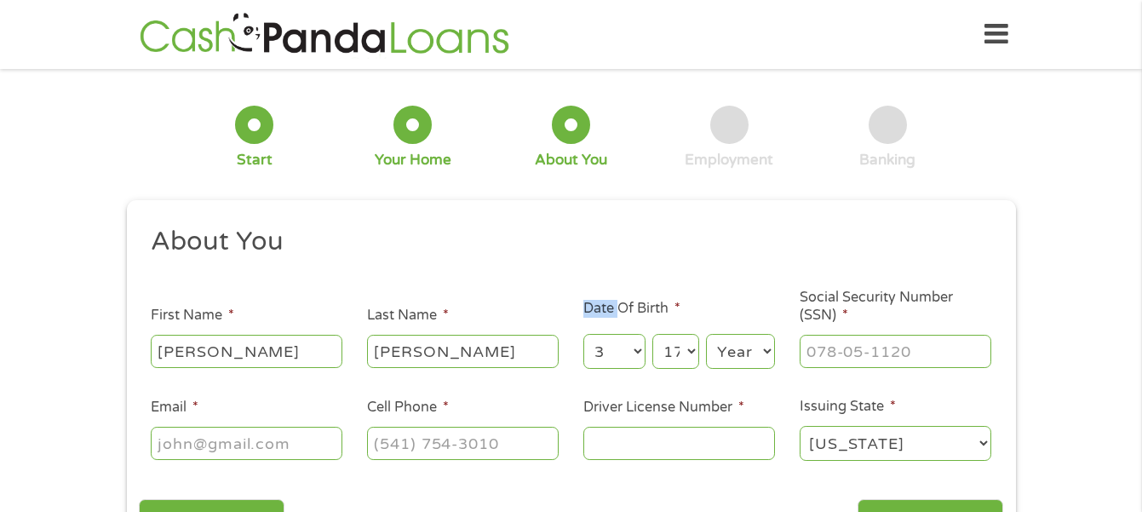
click at [689, 350] on select "Day 1 2 3 4 5 6 7 8 9 10 11 12 13 14 15 16 17 18 19 20 21 22 23 24 25 26 27 28 …" at bounding box center [676, 351] width 46 height 35
click at [689, 348] on select "Day 1 2 3 4 5 6 7 8 9 10 11 12 13 14 15 16 17 18 19 20 21 22 23 24 25 26 27 28 …" at bounding box center [676, 351] width 46 height 35
drag, startPoint x: 689, startPoint y: 348, endPoint x: 687, endPoint y: 332, distance: 16.4
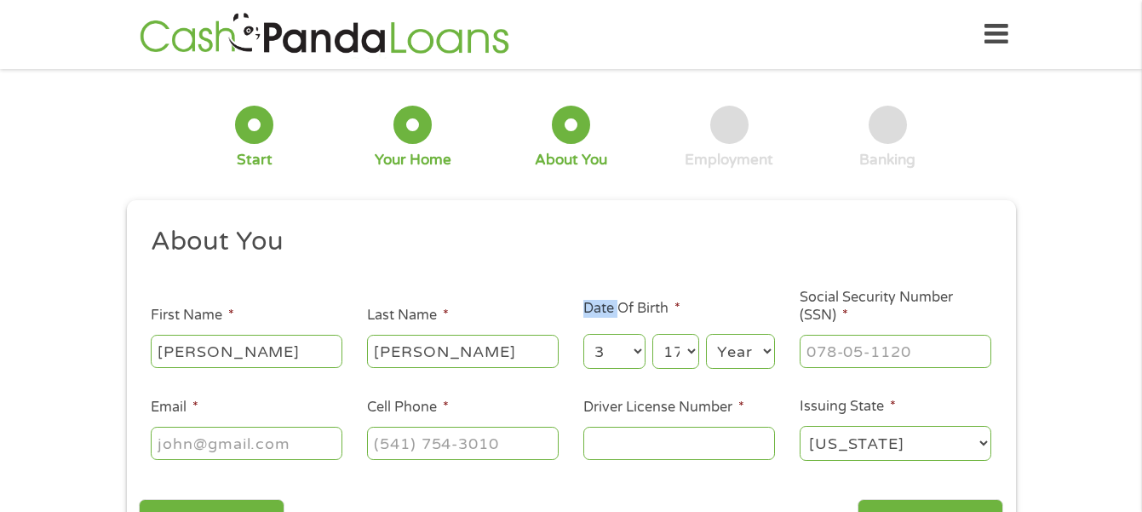
click at [688, 342] on select "Day 1 2 3 4 5 6 7 8 9 10 11 12 13 14 15 16 17 18 19 20 21 22 23 24 25 26 27 28 …" at bounding box center [676, 351] width 46 height 35
click at [687, 332] on div "Day Day 1 2 3 4 5 6 7 8 9 10 11 12 13 14 15 16 17 18 19 20 21 22 23 24 25 26 27…" at bounding box center [676, 351] width 46 height 41
click at [653, 334] on select "Day 1 2 3 4 5 6 7 8 9 10 11 12 13 14 15 16 17 18 19 20 21 22 23 24 25 26 27 28 …" at bounding box center [676, 351] width 46 height 35
click at [681, 305] on label "Date Of Birth *" at bounding box center [632, 309] width 97 height 18
drag, startPoint x: 682, startPoint y: 295, endPoint x: 682, endPoint y: 328, distance: 33.2
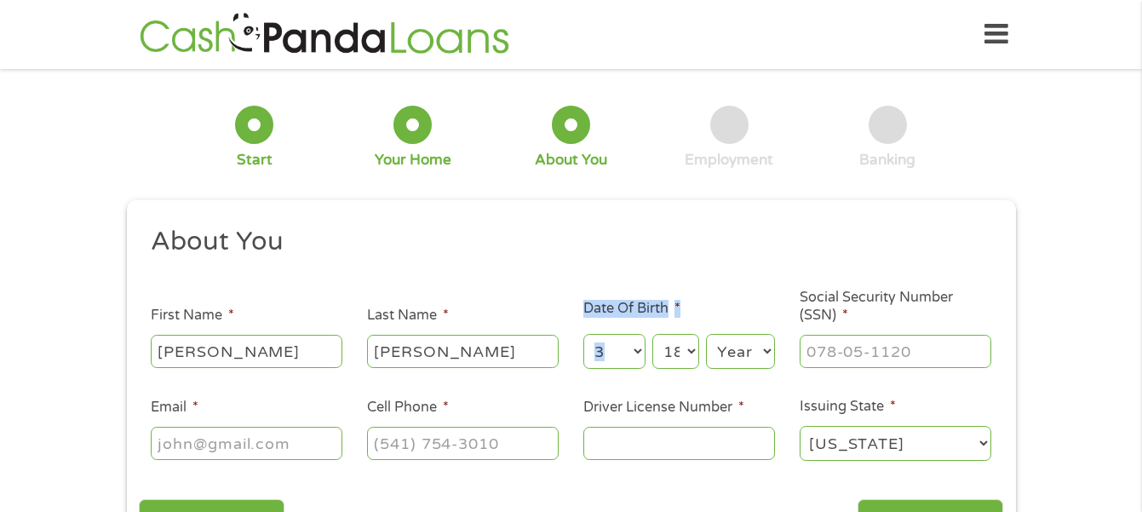
click at [682, 328] on ul "About You This field is hidden when viewing the form Title * --- Choose one ---…" at bounding box center [571, 350] width 865 height 251
click at [688, 352] on select "Day 1 2 3 4 5 6 7 8 9 10 11 12 13 14 15 16 17 18 19 20 21 22 23 24 25 26 27 28 …" at bounding box center [676, 351] width 46 height 35
click at [688, 348] on select "Day 1 2 3 4 5 6 7 8 9 10 11 12 13 14 15 16 17 18 19 20 21 22 23 24 25 26 27 28 …" at bounding box center [676, 351] width 46 height 35
drag, startPoint x: 689, startPoint y: 332, endPoint x: 675, endPoint y: 282, distance: 52.3
click at [675, 282] on ul "About You This field is hidden when viewing the form Title * --- Choose one ---…" at bounding box center [571, 350] width 865 height 251
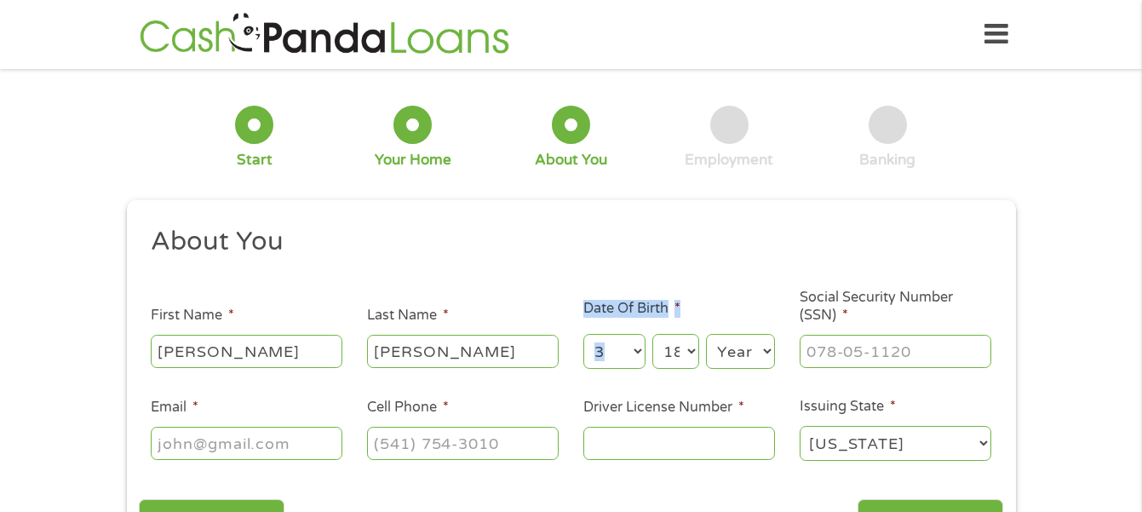
select select "17"
click at [653, 334] on select "Day 1 2 3 4 5 6 7 8 9 10 11 12 13 14 15 16 17 18 19 20 21 22 23 24 25 26 27 28 …" at bounding box center [676, 351] width 46 height 35
click at [675, 282] on ul "About You This field is hidden when viewing the form Title * --- Choose one ---…" at bounding box center [571, 350] width 865 height 251
click at [691, 349] on select "Day 1 2 3 4 5 6 7 8 9 10 11 12 13 14 15 16 17 18 19 20 21 22 23 24 25 26 27 28 …" at bounding box center [676, 351] width 46 height 35
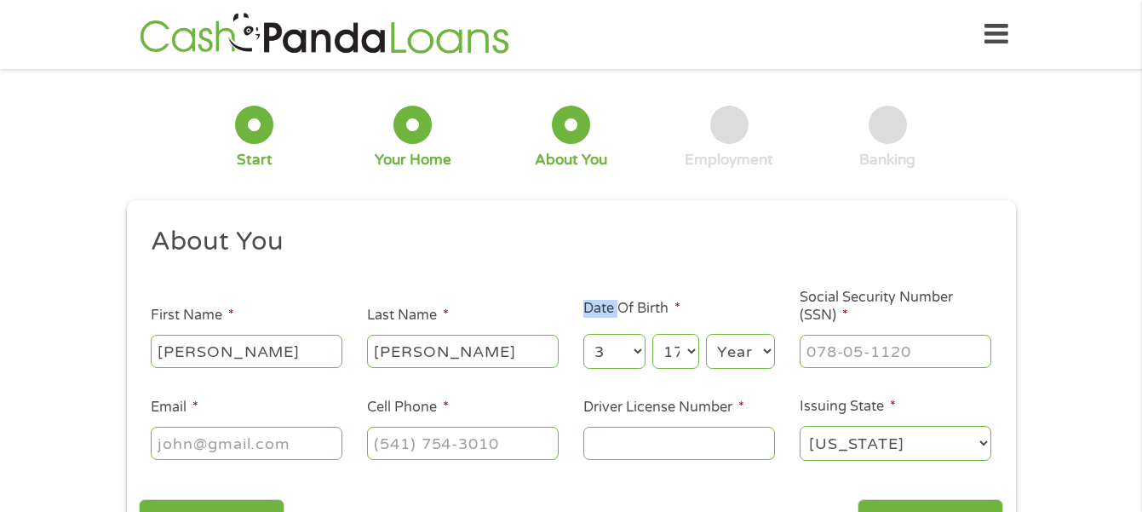
click at [653, 334] on select "Day 1 2 3 4 5 6 7 8 9 10 11 12 13 14 15 16 17 18 19 20 21 22 23 24 25 26 27 28 …" at bounding box center [676, 351] width 46 height 35
click at [678, 279] on ul "About You This field is hidden when viewing the form Title * --- Choose one ---…" at bounding box center [571, 350] width 865 height 251
click at [766, 348] on select "Year 2007 2006 2005 2004 2003 2002 2001 2000 1999 1998 1997 1996 1995 1994 1993…" at bounding box center [740, 351] width 69 height 35
select select "1944"
click at [706, 334] on select "Year 2007 2006 2005 2004 2003 2002 2001 2000 1999 1998 1997 1996 1995 1994 1993…" at bounding box center [740, 351] width 69 height 35
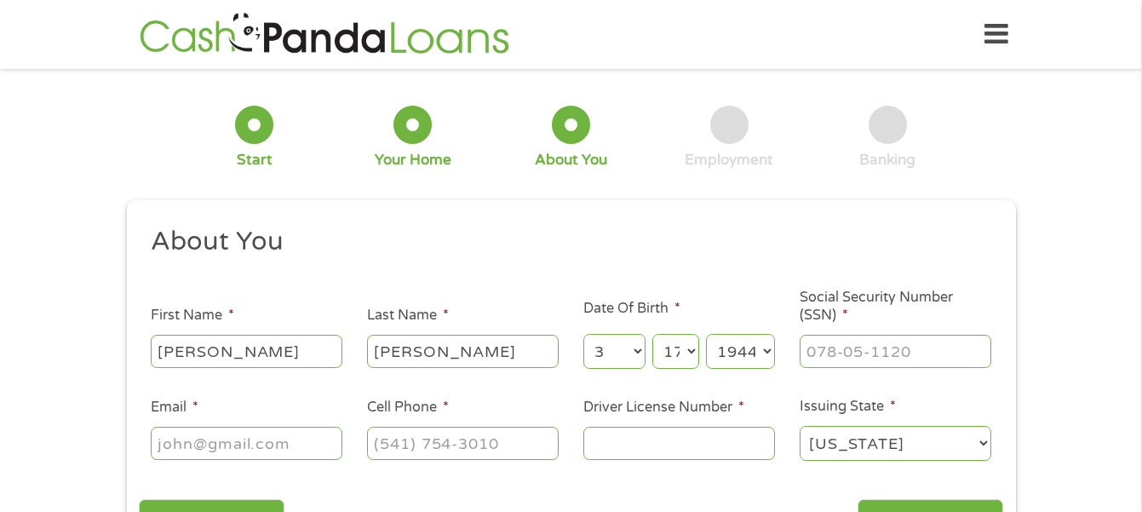
click at [751, 317] on li "Date Of Birth * Month Month 1 2 3 4 5 6 7 8 9 10 11 12 Day Day 1 2 3 4 5 6 7 8 …" at bounding box center [679, 334] width 216 height 73
click at [806, 343] on input "___-__-____" at bounding box center [896, 351] width 192 height 32
type input "464-70-3881"
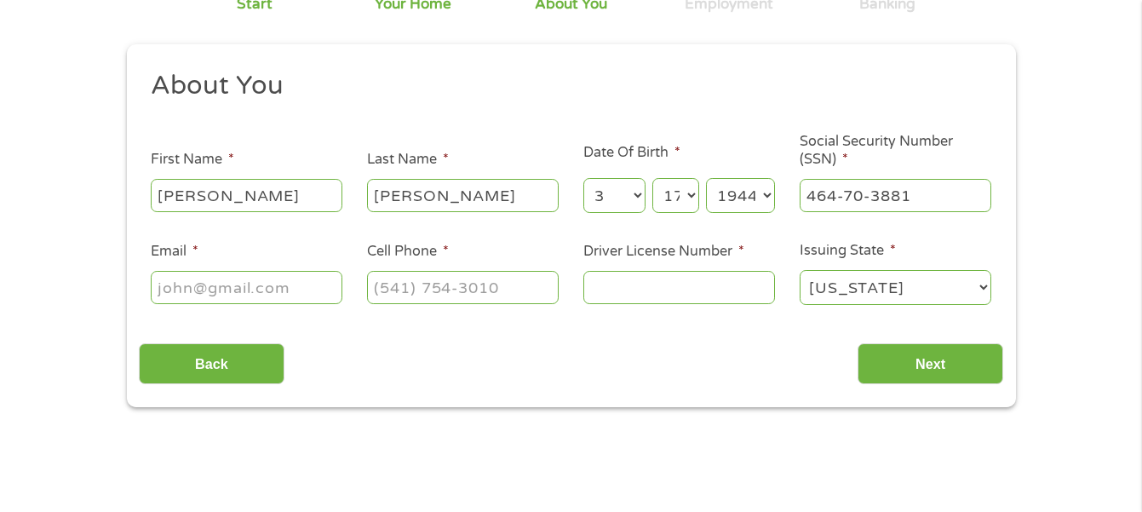
scroll to position [210, 0]
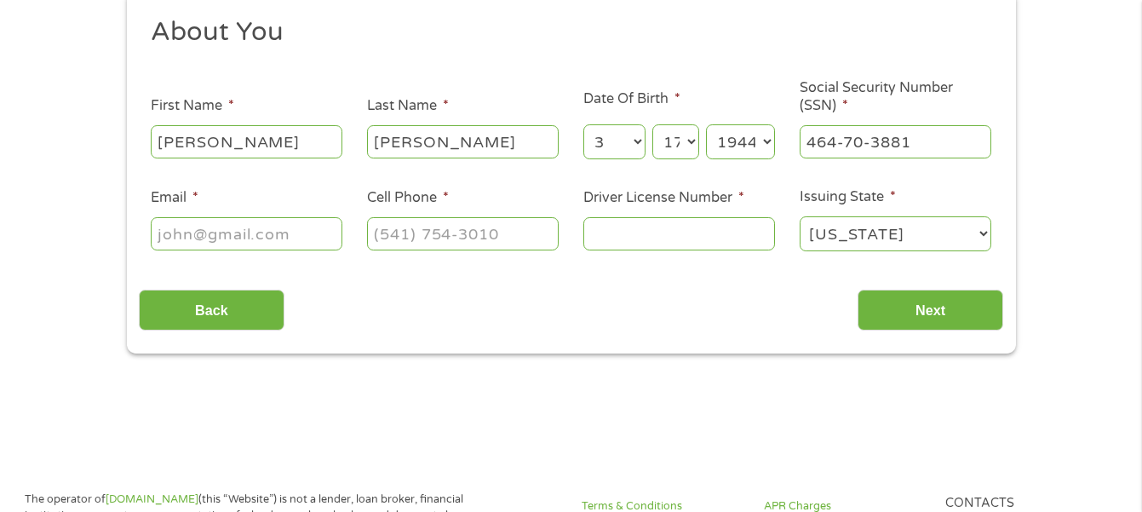
click at [292, 239] on input "Email *" at bounding box center [247, 233] width 192 height 32
type input "bobbieherron0@gmail.com"
click at [420, 232] on input "(209) 792-9007" at bounding box center [463, 233] width 192 height 32
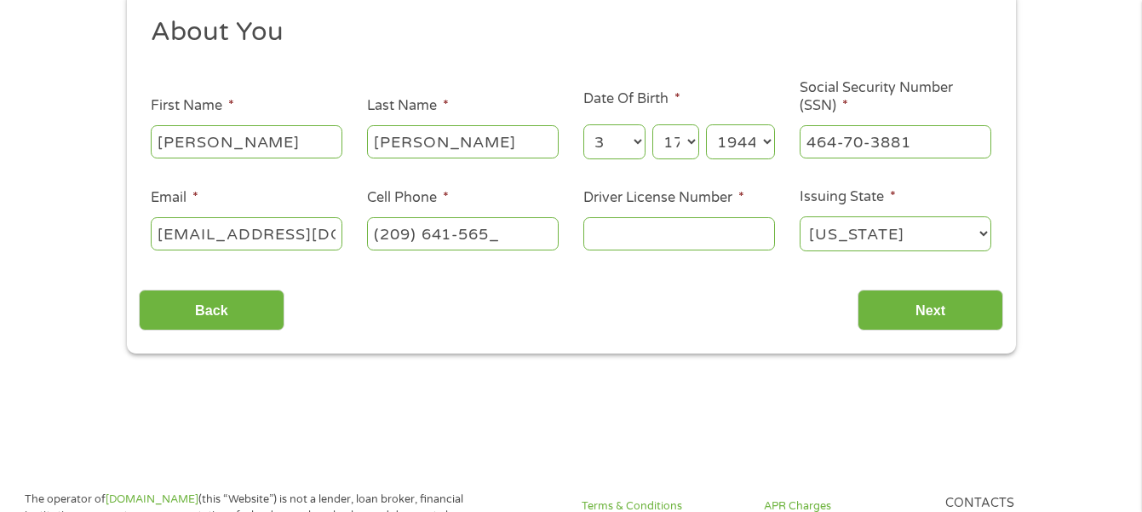
type input "(209) 641-5650"
click at [602, 236] on input "Driver License Number *" at bounding box center [680, 233] width 192 height 32
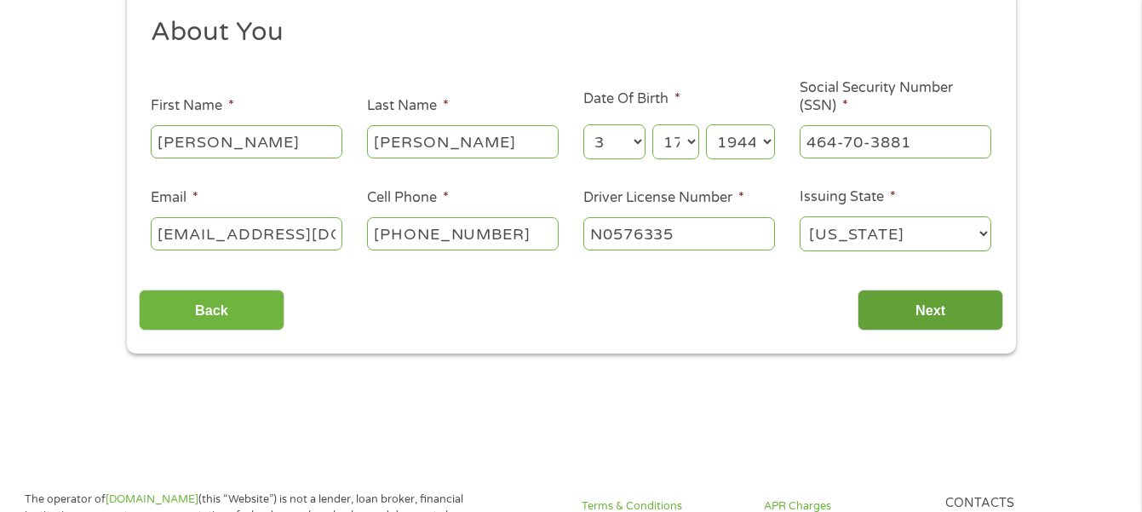
type input "N0576335"
click at [932, 302] on input "Next" at bounding box center [931, 311] width 146 height 42
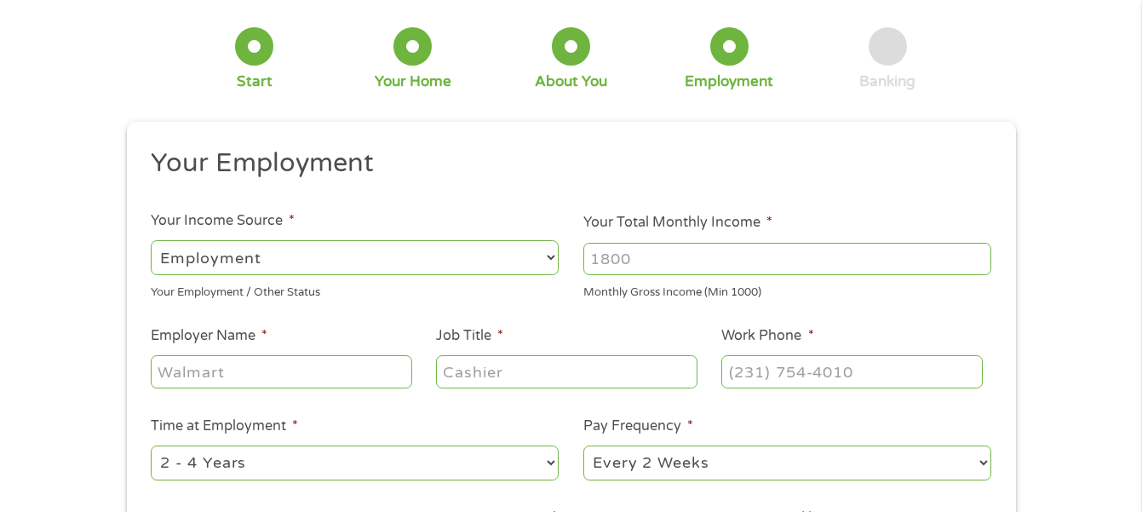
scroll to position [0, 0]
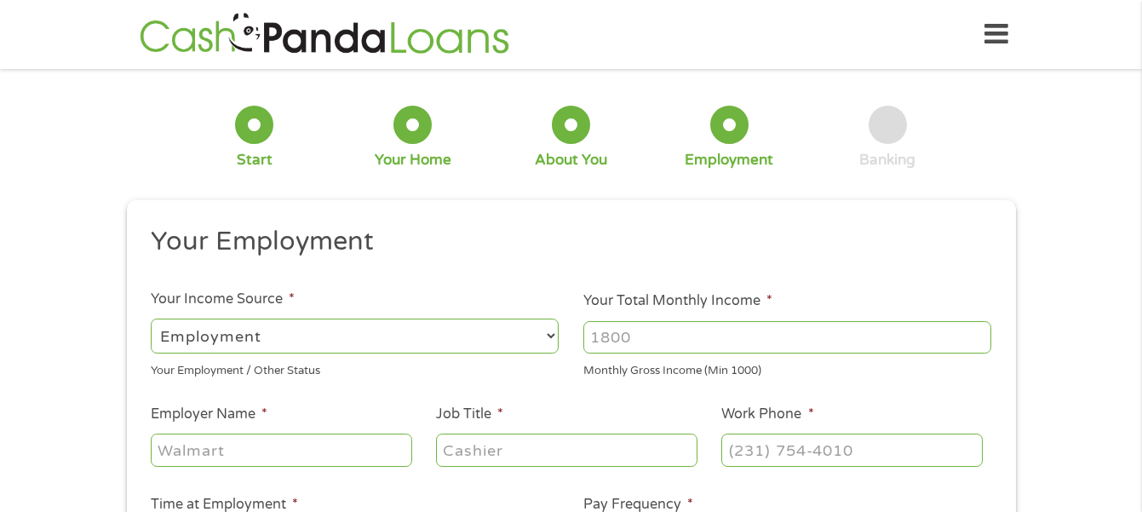
click at [551, 334] on select "--- Choose one --- Employment Self Employed Benefits" at bounding box center [355, 336] width 408 height 35
select select "benefits"
click at [151, 319] on select "--- Choose one --- Employment Self Employed Benefits" at bounding box center [355, 336] width 408 height 35
type input "Other"
type input "(209) 641-5650"
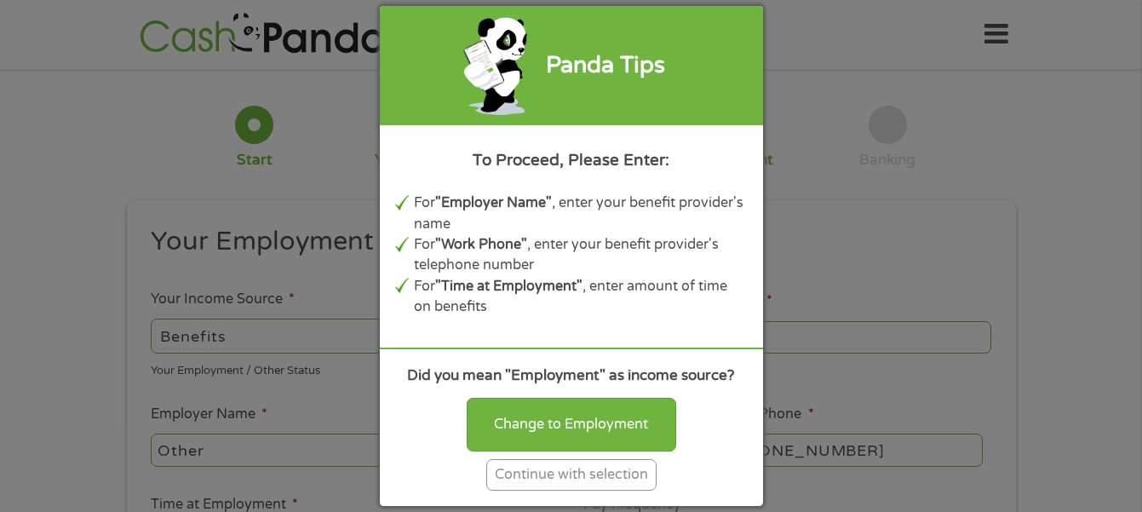
click at [801, 301] on div "Panda Tips To Proceed, Please Enter: For "Employer Name" , enter your benefit p…" at bounding box center [571, 256] width 1142 height 512
drag, startPoint x: 734, startPoint y: 400, endPoint x: 743, endPoint y: 331, distance: 68.7
click at [743, 331] on div "Panda Tips To Proceed, Please Enter: For "Employer Name" , enter your benefit p…" at bounding box center [571, 255] width 383 height 499
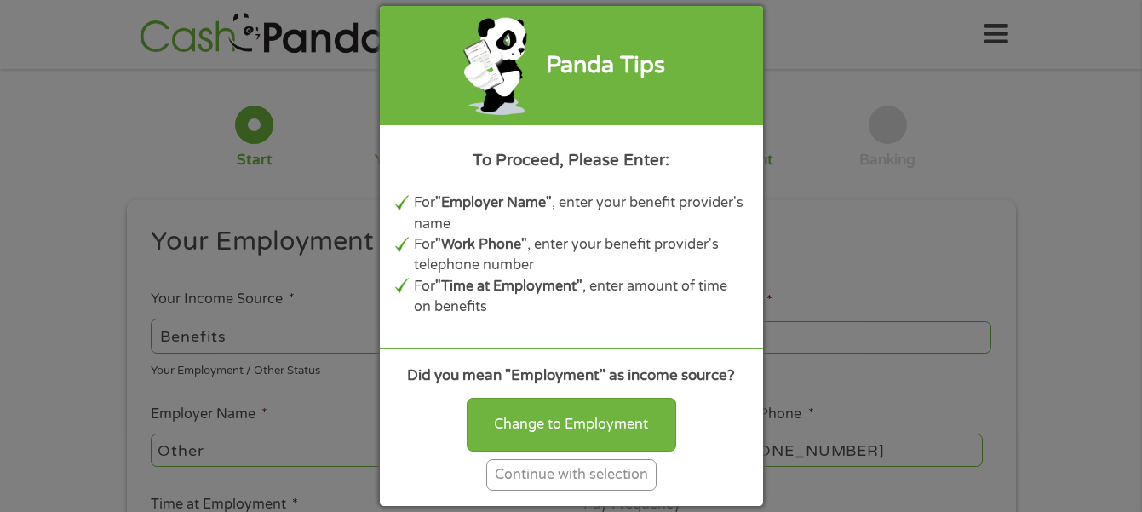
click at [819, 141] on div "Panda Tips To Proceed, Please Enter: For "Employer Name" , enter your benefit p…" at bounding box center [571, 256] width 1142 height 512
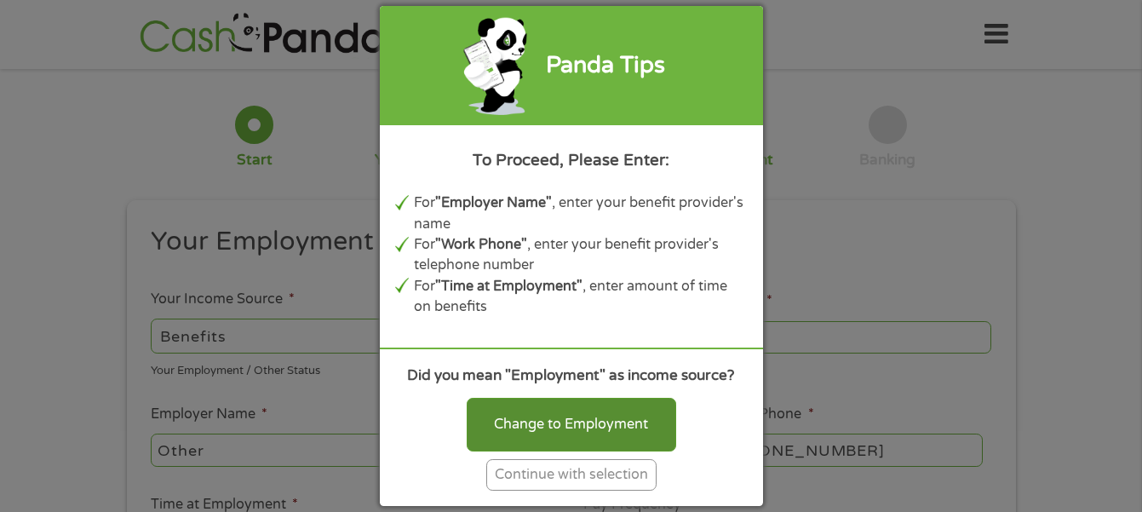
click at [538, 421] on div "Change to Employment" at bounding box center [572, 424] width 210 height 53
select select "fullTime"
click at [538, 421] on li "Job Title *" at bounding box center [566, 437] width 285 height 66
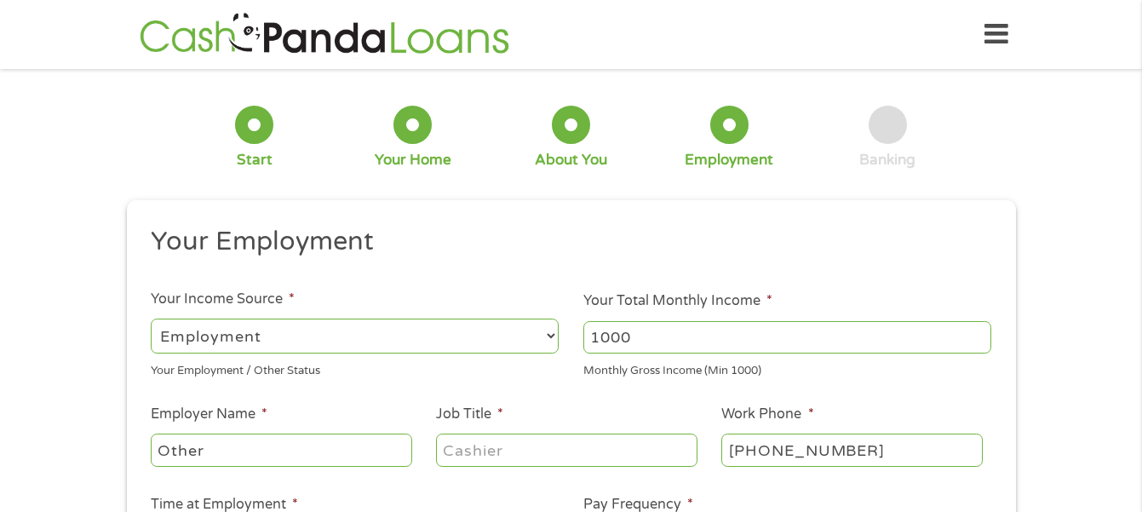
type input "1000"
click at [978, 331] on input "1000" at bounding box center [788, 337] width 408 height 32
click at [977, 338] on input "1000" at bounding box center [788, 337] width 408 height 32
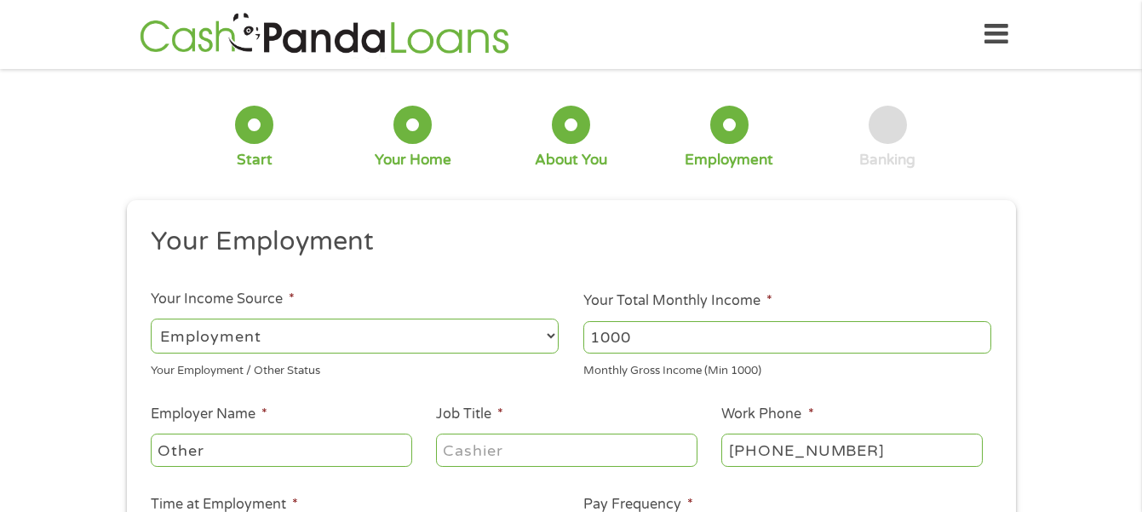
click at [977, 338] on input "1000" at bounding box center [788, 337] width 408 height 32
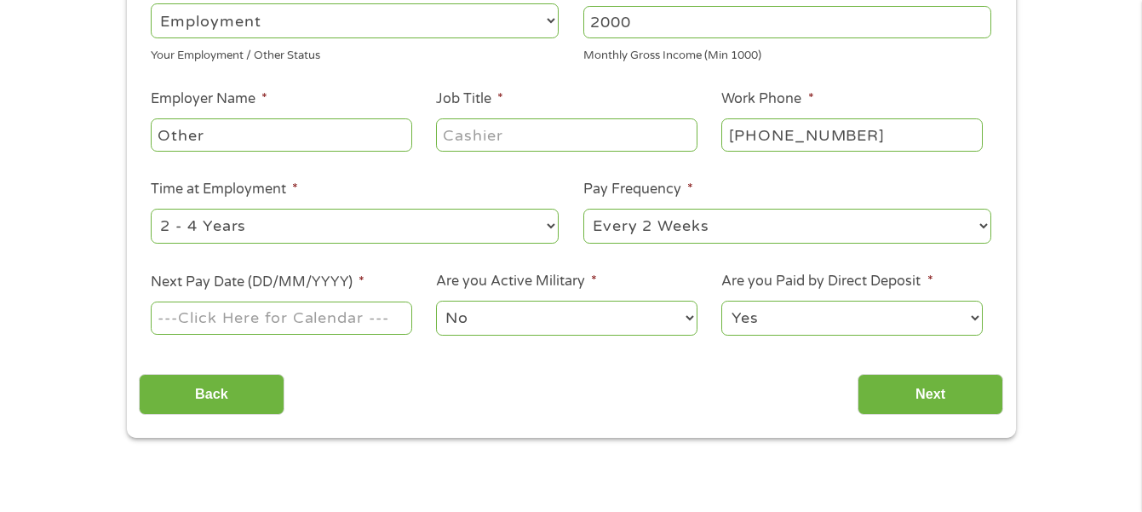
scroll to position [251, 0]
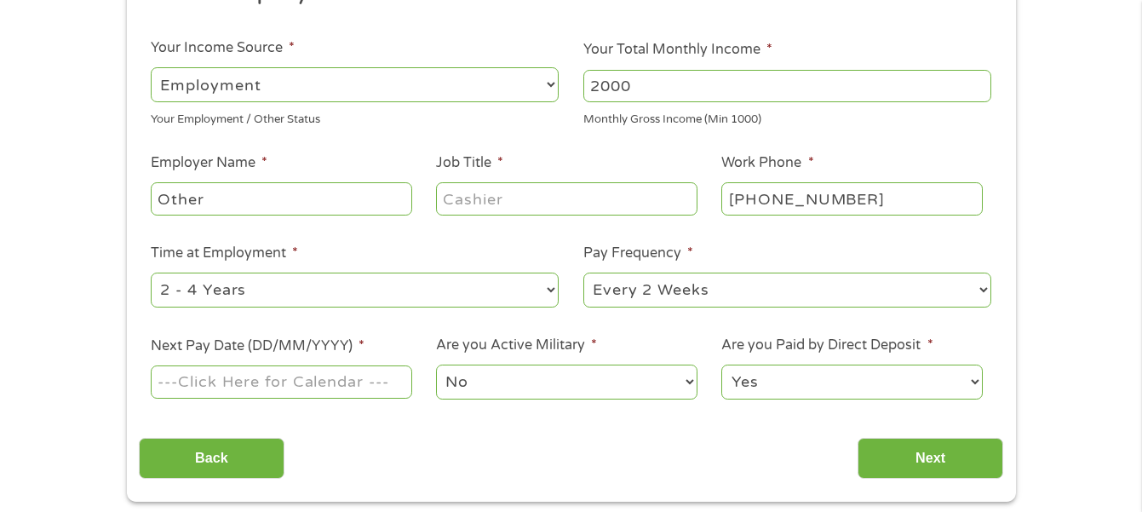
type input "2000"
click at [1141, 89] on div "1 Start 2 Your Home 3 About You 4 Employment 5 Banking 6 This field is hidden w…" at bounding box center [571, 166] width 1142 height 672
click at [213, 200] on input "Other" at bounding box center [281, 198] width 261 height 32
click at [157, 200] on input "Other" at bounding box center [281, 198] width 261 height 32
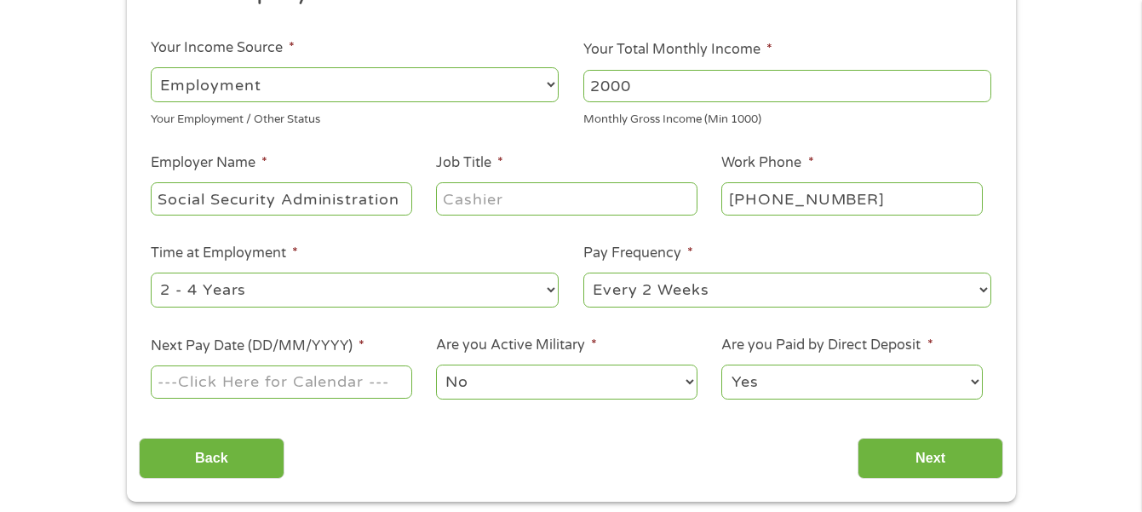
type input "Social Security Administration"
click at [443, 198] on input "Job Title *" at bounding box center [566, 198] width 261 height 32
type input "Social Security Assisant"
click at [547, 286] on select "--- Choose one --- 1 Year or less 1 - 2 Years 2 - 4 Years Over 4 Years" at bounding box center [355, 290] width 408 height 35
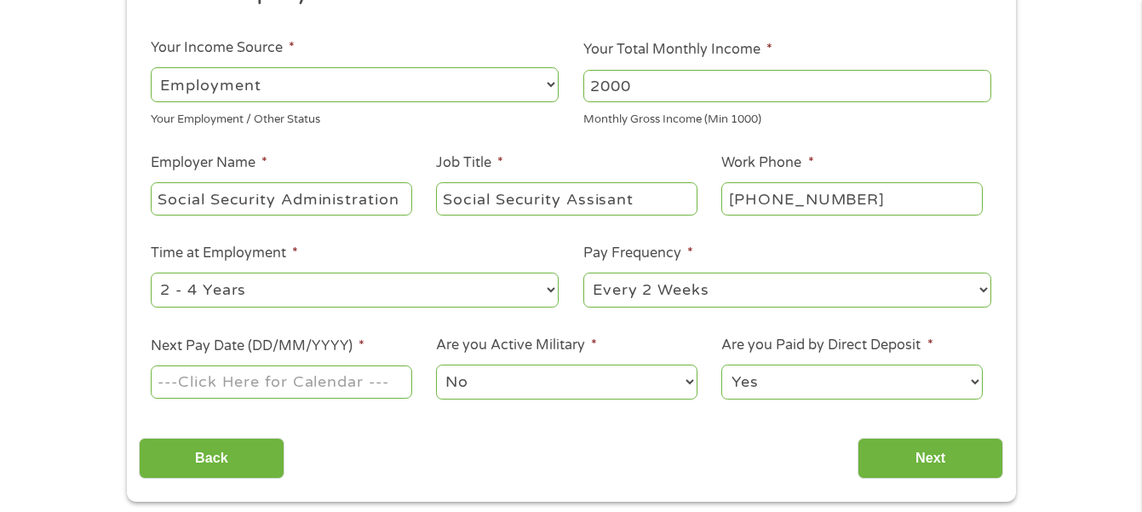
click at [552, 289] on select "--- Choose one --- 1 Year or less 1 - 2 Years 2 - 4 Years Over 4 Years" at bounding box center [355, 290] width 408 height 35
select select "60months"
click at [151, 273] on select "--- Choose one --- 1 Year or less 1 - 2 Years 2 - 4 Years Over 4 Years" at bounding box center [355, 290] width 408 height 35
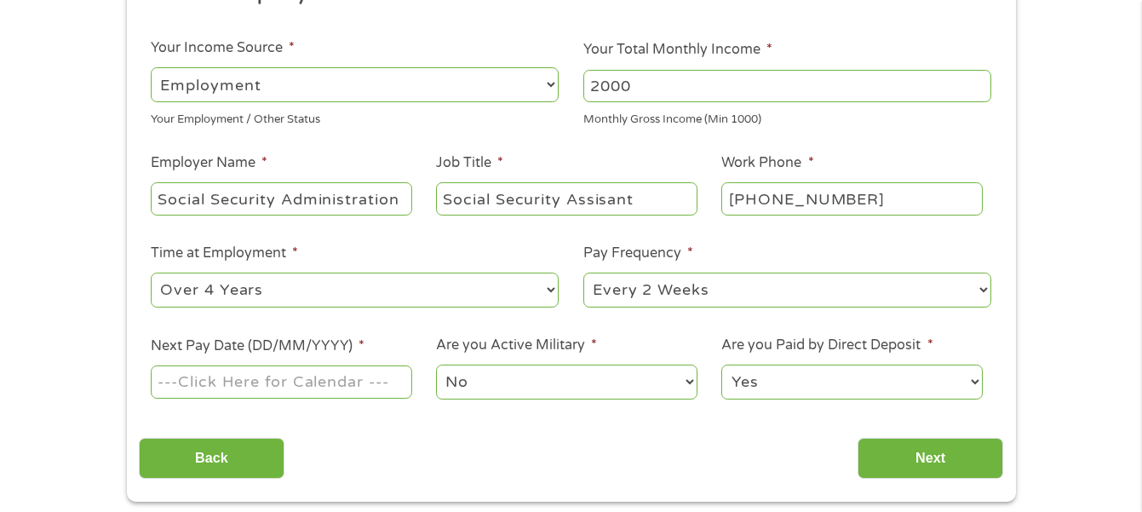
click at [502, 397] on select "No Yes" at bounding box center [566, 382] width 261 height 35
click at [984, 285] on select "--- Choose one --- Every 2 Weeks Every Week Monthly Semi-Monthly" at bounding box center [788, 290] width 408 height 35
select select "monthly"
click at [584, 273] on select "--- Choose one --- Every 2 Weeks Every Week Monthly Semi-Monthly" at bounding box center [788, 290] width 408 height 35
click at [798, 378] on select "Yes No" at bounding box center [852, 382] width 261 height 35
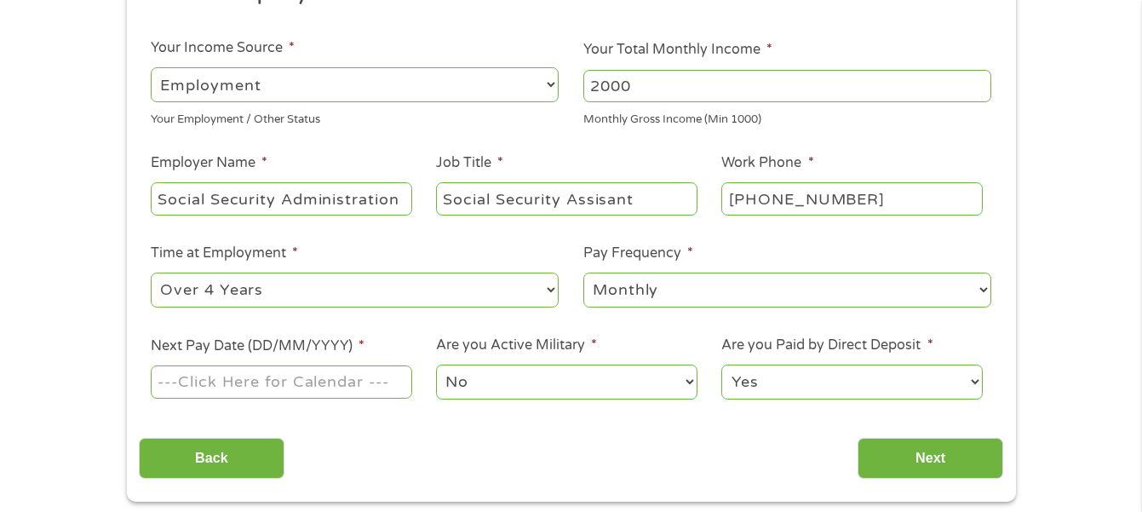
click at [362, 385] on input "Next Pay Date (DD/MM/YYYY) *" at bounding box center [281, 381] width 261 height 32
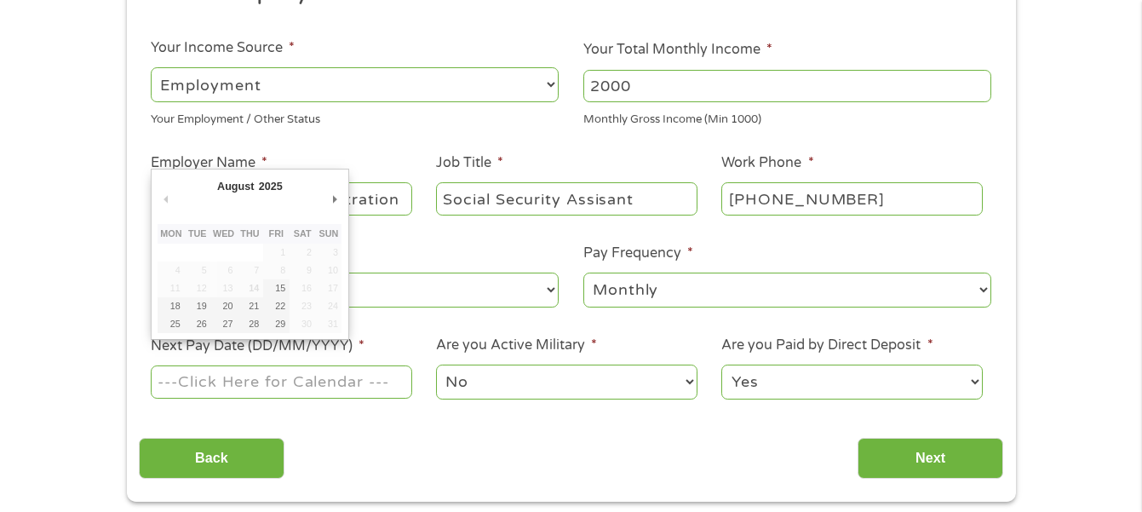
click at [362, 385] on input "Next Pay Date (DD/MM/YYYY) *" at bounding box center [281, 381] width 261 height 32
type input "03/09/2025"
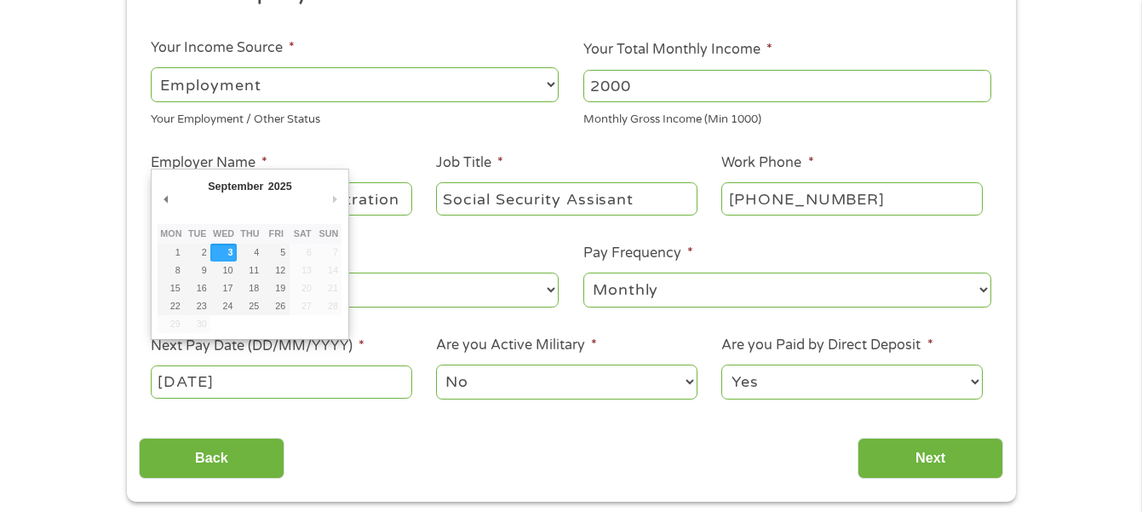
click at [259, 377] on input "03/09/2025" at bounding box center [281, 381] width 261 height 32
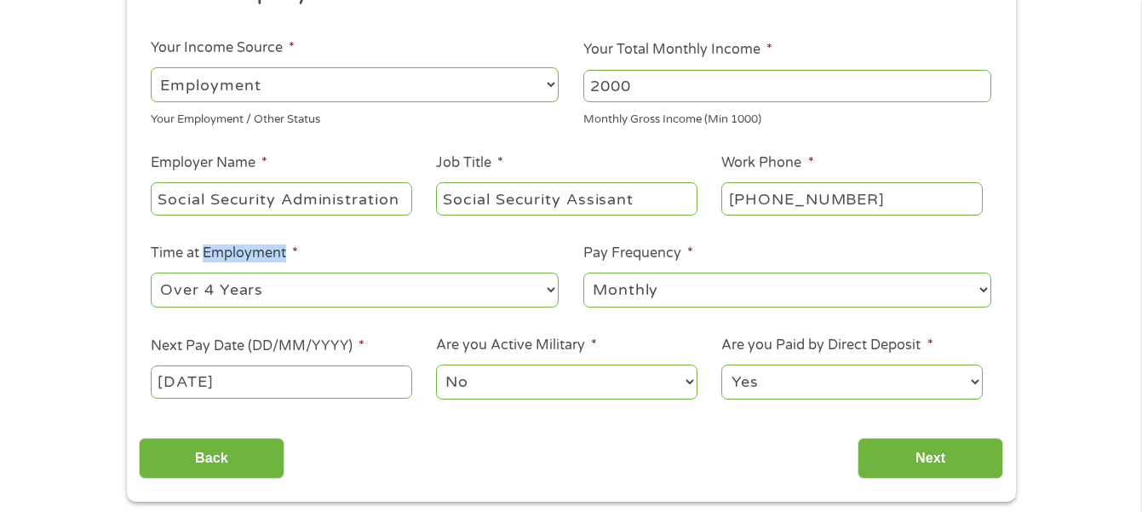
click at [224, 247] on label "Time at Employment *" at bounding box center [224, 253] width 147 height 18
click at [224, 273] on select "--- Choose one --- 1 Year or less 1 - 2 Years 2 - 4 Years Over 4 Years" at bounding box center [355, 290] width 408 height 35
click at [253, 346] on label "Next Pay Date (DD/MM/YYYY) *" at bounding box center [258, 346] width 214 height 18
click at [253, 365] on input "03/09/2025" at bounding box center [281, 381] width 261 height 32
click at [253, 346] on label "Next Pay Date (DD/MM/YYYY) *" at bounding box center [258, 346] width 214 height 18
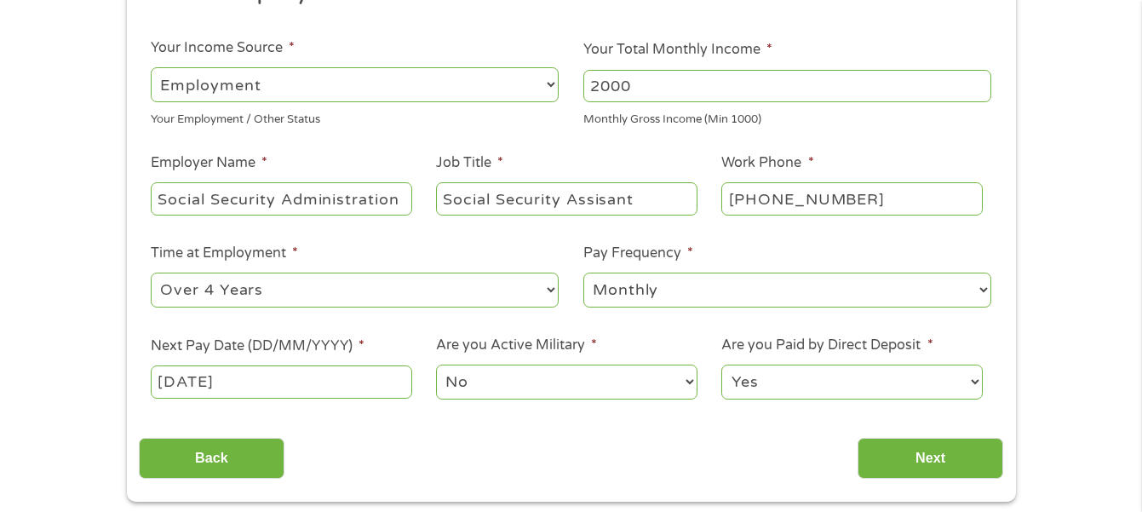
click at [253, 365] on input "03/09/2025" at bounding box center [281, 381] width 261 height 32
click at [229, 247] on label "Time at Employment *" at bounding box center [224, 253] width 147 height 18
click at [229, 273] on select "--- Choose one --- 1 Year or less 1 - 2 Years 2 - 4 Years Over 4 Years" at bounding box center [355, 290] width 408 height 35
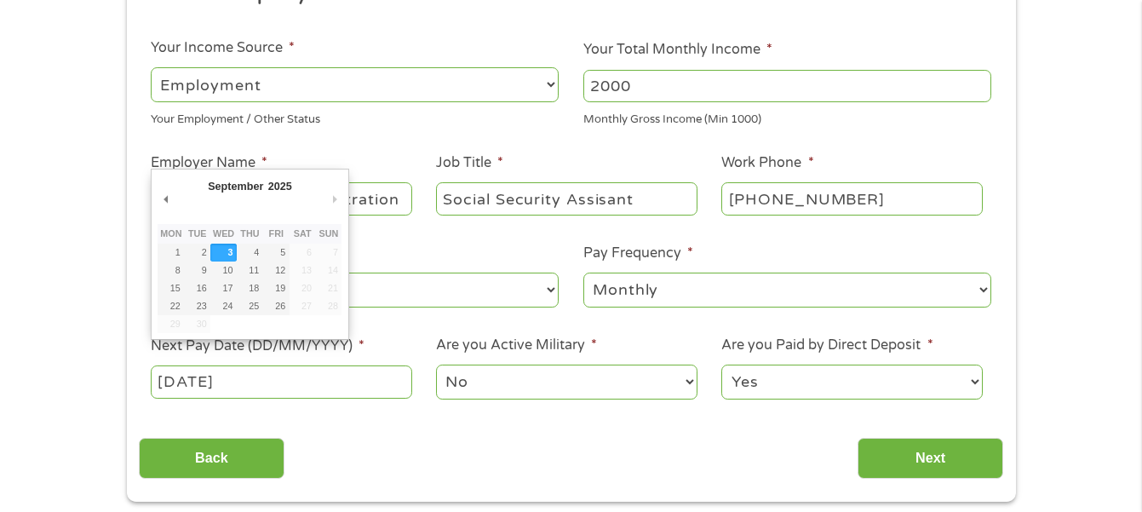
click at [171, 387] on input "03/09/2025" at bounding box center [281, 381] width 261 height 32
click at [691, 380] on select "No Yes" at bounding box center [566, 382] width 261 height 35
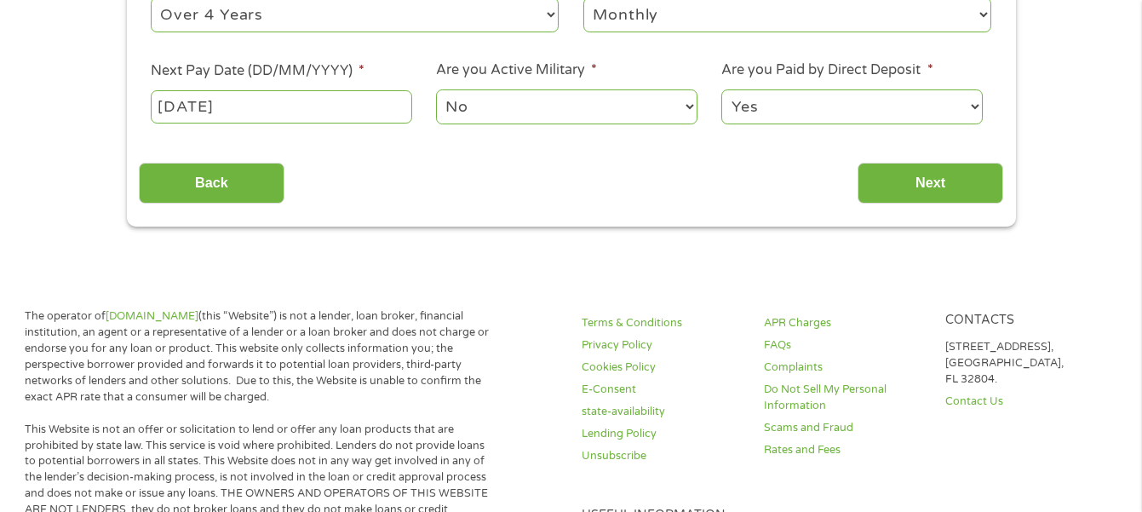
scroll to position [517, 0]
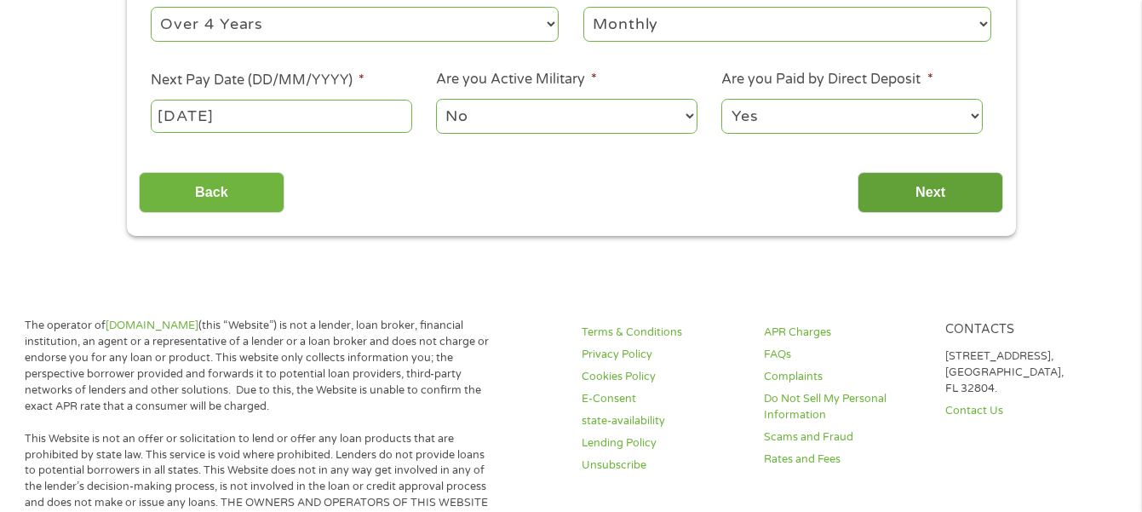
click at [935, 190] on input "Next" at bounding box center [931, 193] width 146 height 42
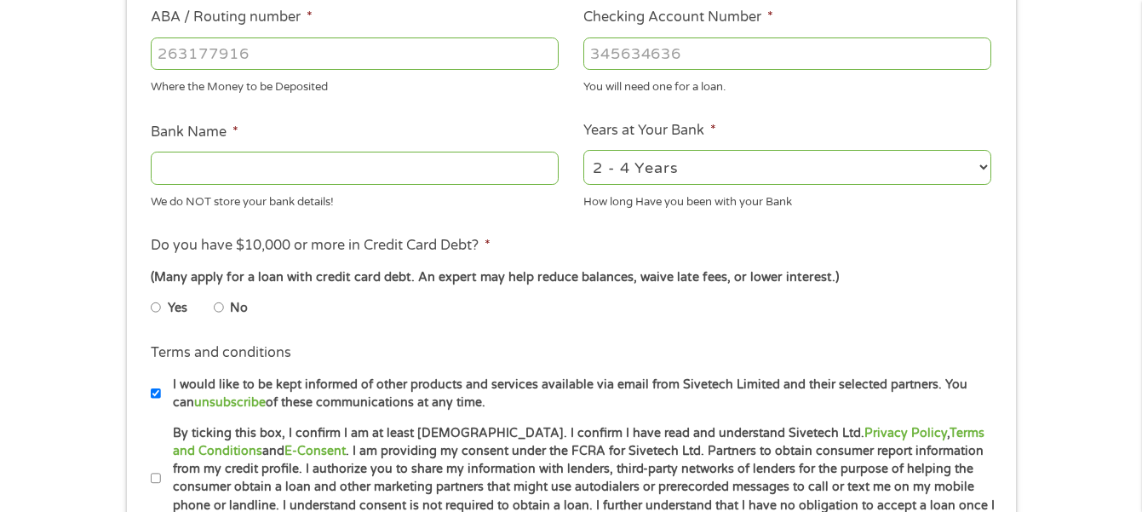
scroll to position [506, 0]
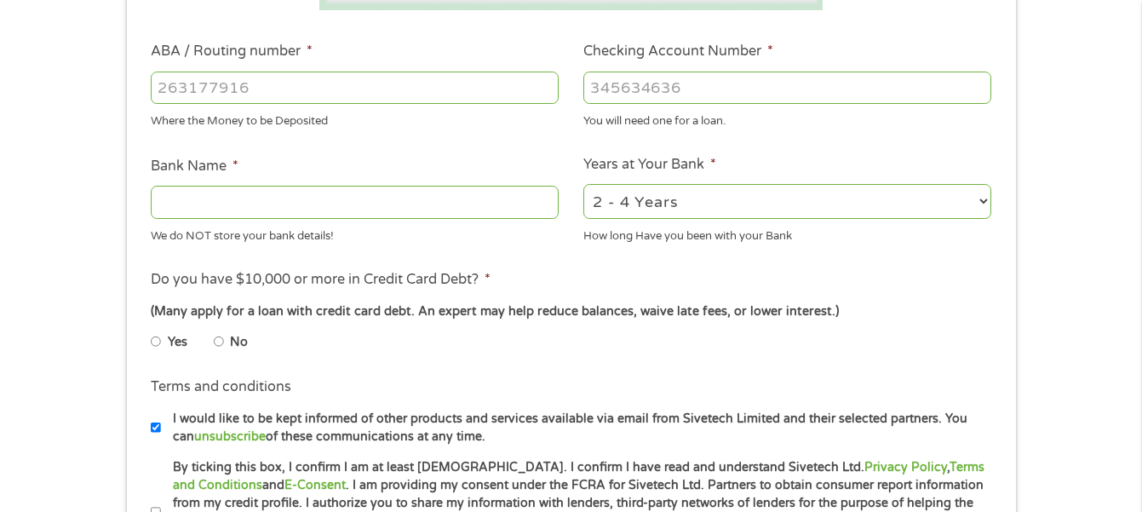
click at [158, 89] on input "ABA / Routing number *" at bounding box center [355, 88] width 408 height 32
type input "121000358"
type input "BANK OF AMERICA NA"
type input "121000358"
click at [592, 87] on input "Checking Account Number *" at bounding box center [788, 88] width 408 height 32
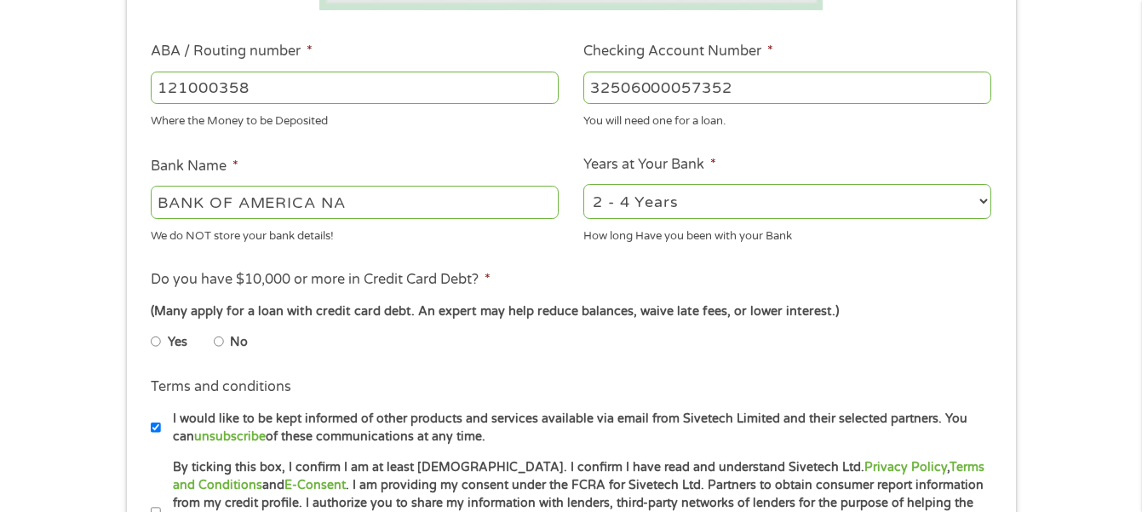
type input "325060000573524"
click at [651, 88] on input "325060000573524" at bounding box center [788, 88] width 408 height 32
click at [653, 89] on input "325060000573524" at bounding box center [788, 88] width 408 height 32
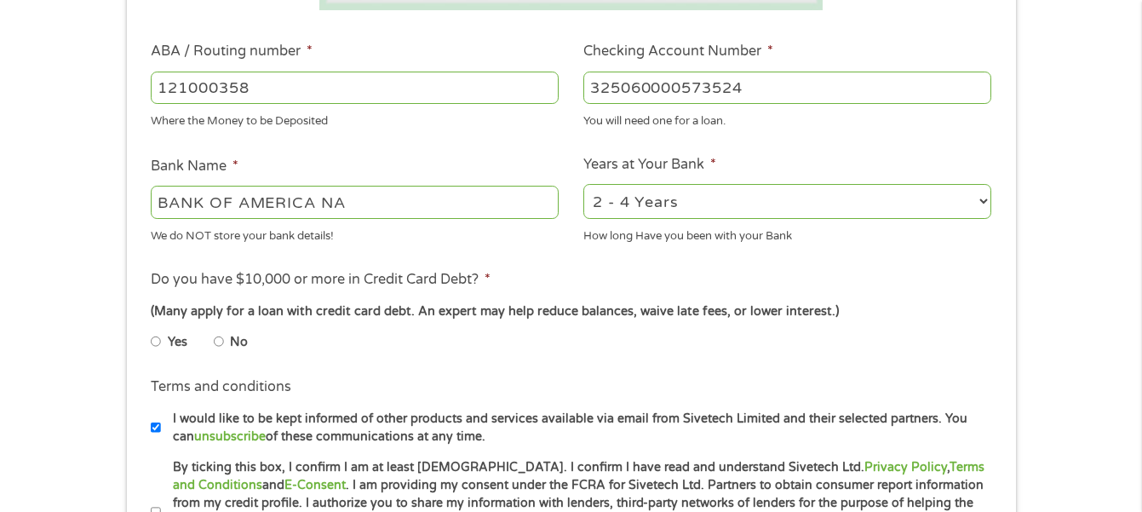
click at [653, 89] on input "325060000573524" at bounding box center [788, 88] width 408 height 32
type input "325060573524"
click at [1130, 273] on div "1 Start 2 Your Home 3 About You 4 Employment 5 Banking 6 This field is hidden w…" at bounding box center [571, 115] width 1142 height 1080
click at [981, 200] on select "2 - 4 Years 6 - 12 Months 1 - 2 Years Over 4 Years" at bounding box center [788, 201] width 408 height 35
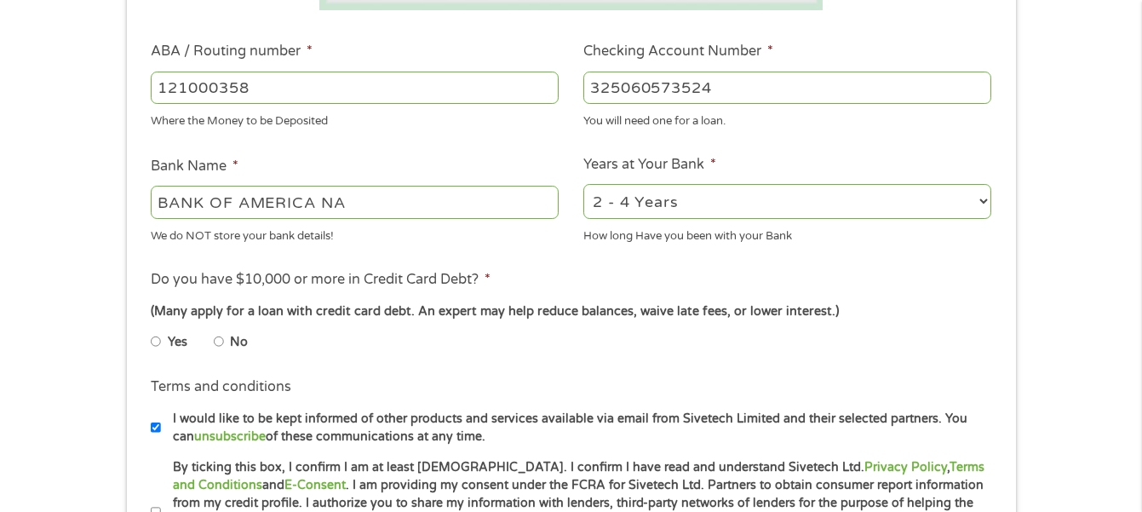
click at [981, 200] on select "2 - 4 Years 6 - 12 Months 1 - 2 Years Over 4 Years" at bounding box center [788, 201] width 408 height 35
drag, startPoint x: 981, startPoint y: 200, endPoint x: 686, endPoint y: 281, distance: 306.5
click at [686, 281] on ul "Bank Information Where do you want the funds deposited? ABA / Routing number * …" at bounding box center [571, 143] width 865 height 848
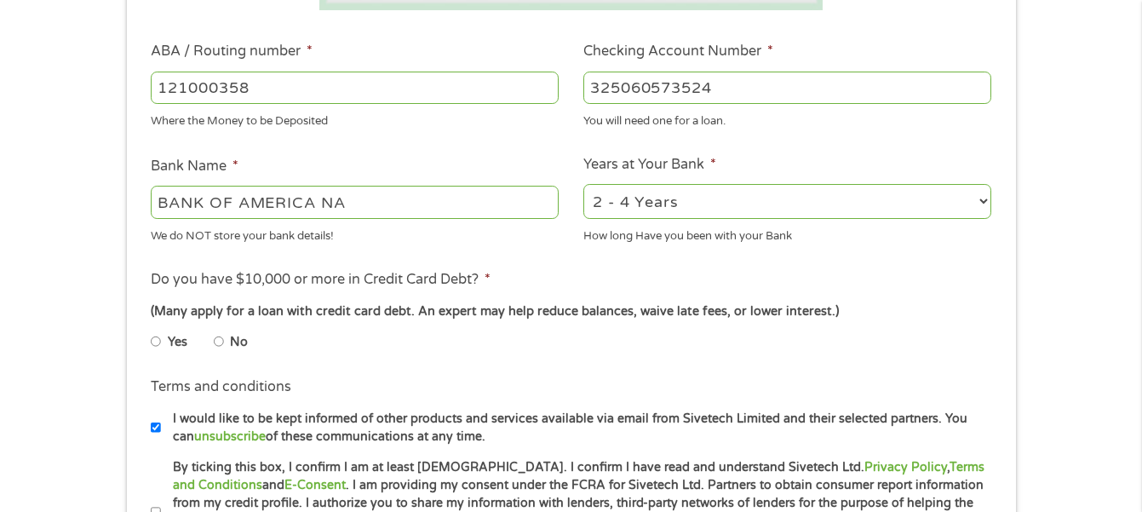
select select "60months"
click at [584, 184] on select "2 - 4 Years 6 - 12 Months 1 - 2 Years Over 4 Years" at bounding box center [788, 201] width 408 height 35
click at [684, 285] on li "Do you have $10,000 or more in Credit Card Debt? * (Many apply for a loan with …" at bounding box center [571, 316] width 865 height 95
click at [153, 337] on input "Yes" at bounding box center [156, 341] width 10 height 27
radio input "true"
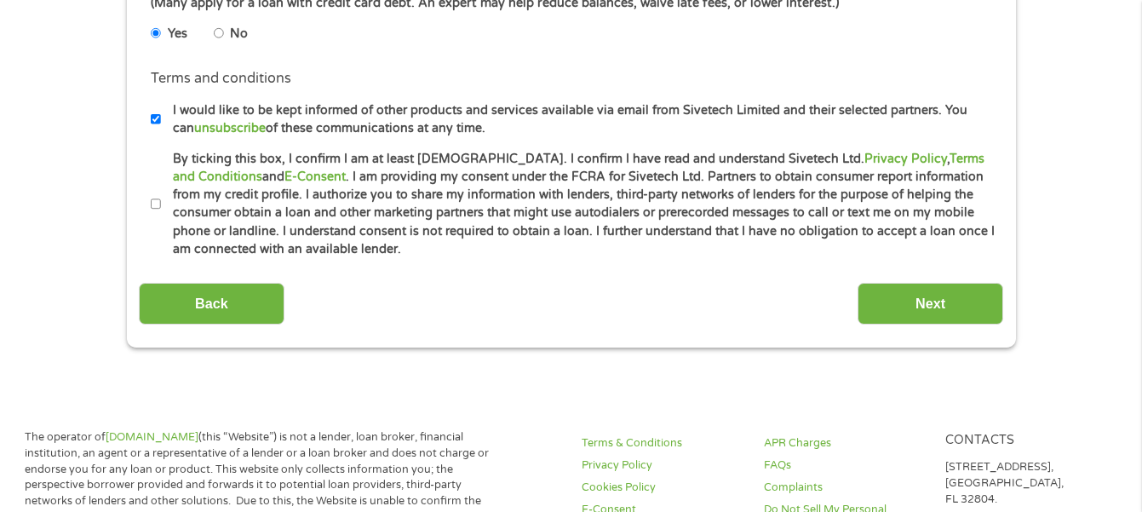
scroll to position [765, 0]
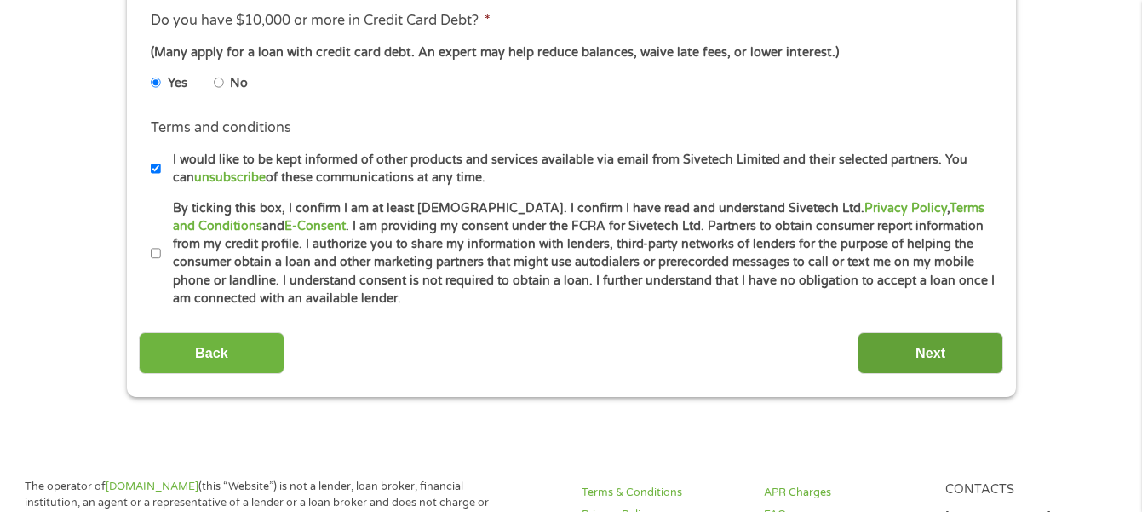
click at [929, 345] on input "Next" at bounding box center [931, 353] width 146 height 42
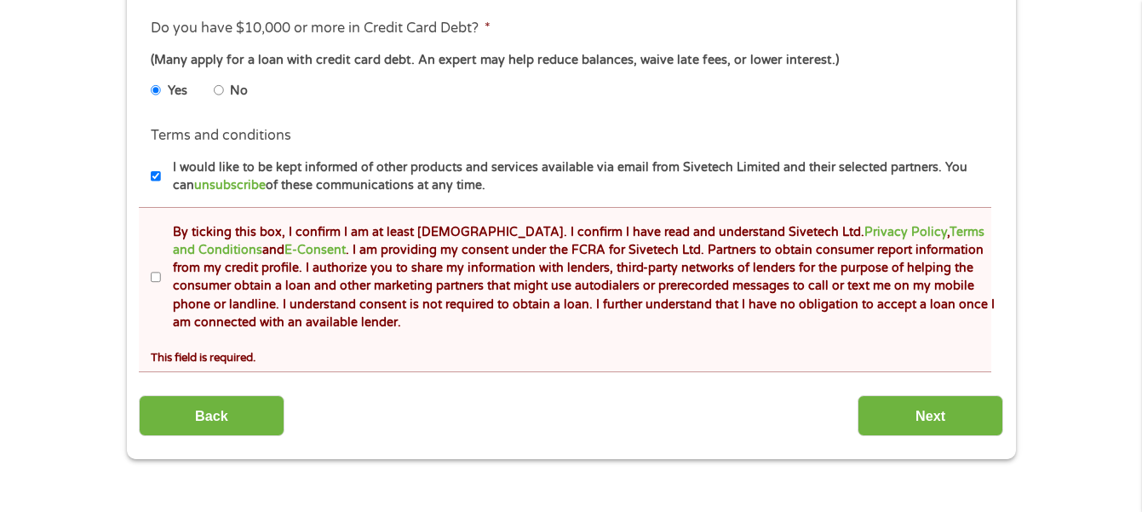
scroll to position [807, 0]
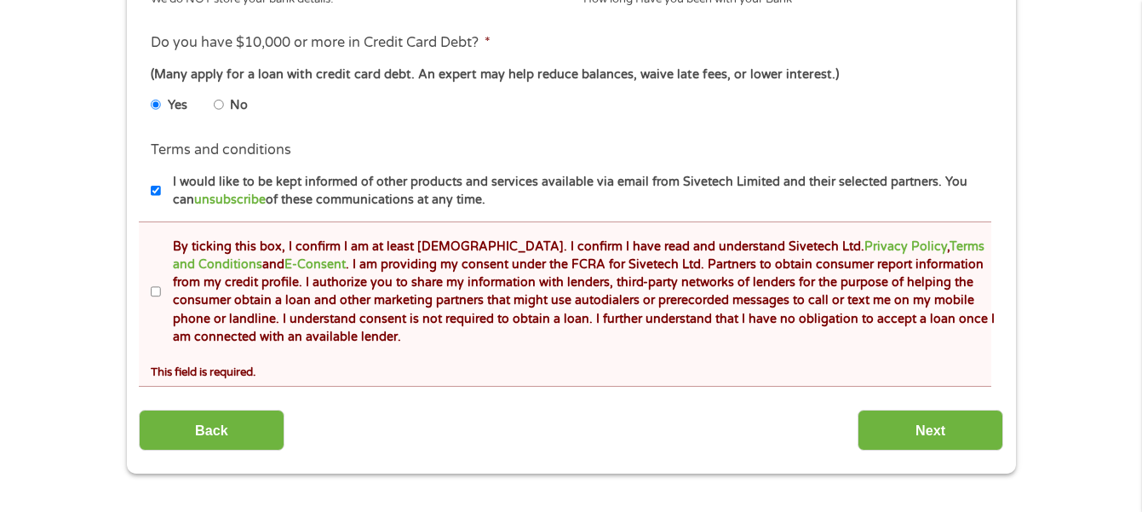
click at [155, 290] on input "By ticking this box, I confirm I am at least 18 years old. I confirm I have rea…" at bounding box center [156, 292] width 10 height 27
click at [157, 288] on input "By ticking this box, I confirm I am at least 18 years old. I confirm I have rea…" at bounding box center [156, 292] width 10 height 27
click at [153, 290] on input "By ticking this box, I confirm I am at least 18 years old. I confirm I have rea…" at bounding box center [156, 292] width 10 height 27
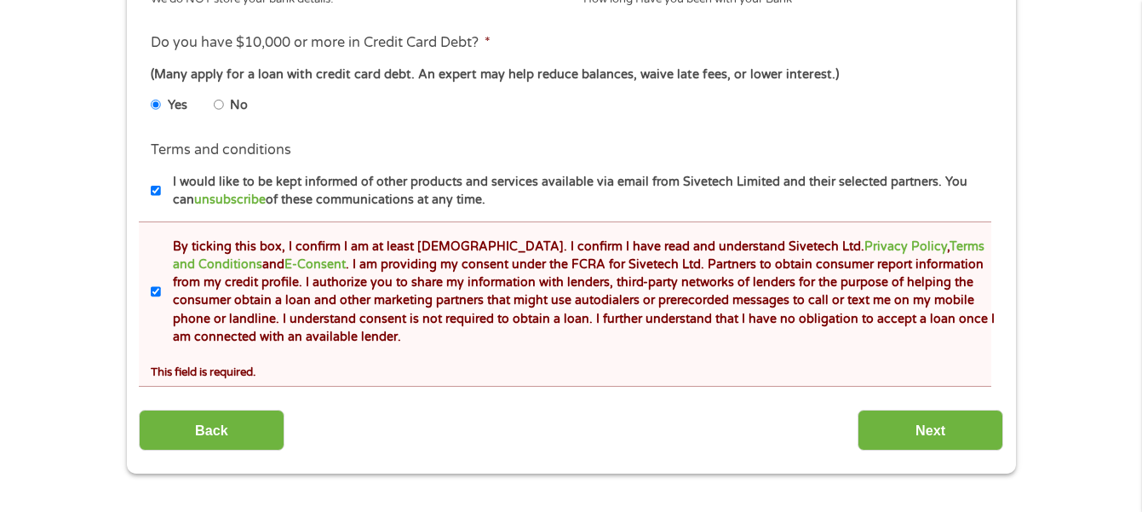
click at [153, 290] on input "By ticking this box, I confirm I am at least 18 years old. I confirm I have rea…" at bounding box center [156, 292] width 10 height 27
checkbox input "true"
click at [927, 426] on input "Next" at bounding box center [931, 431] width 146 height 42
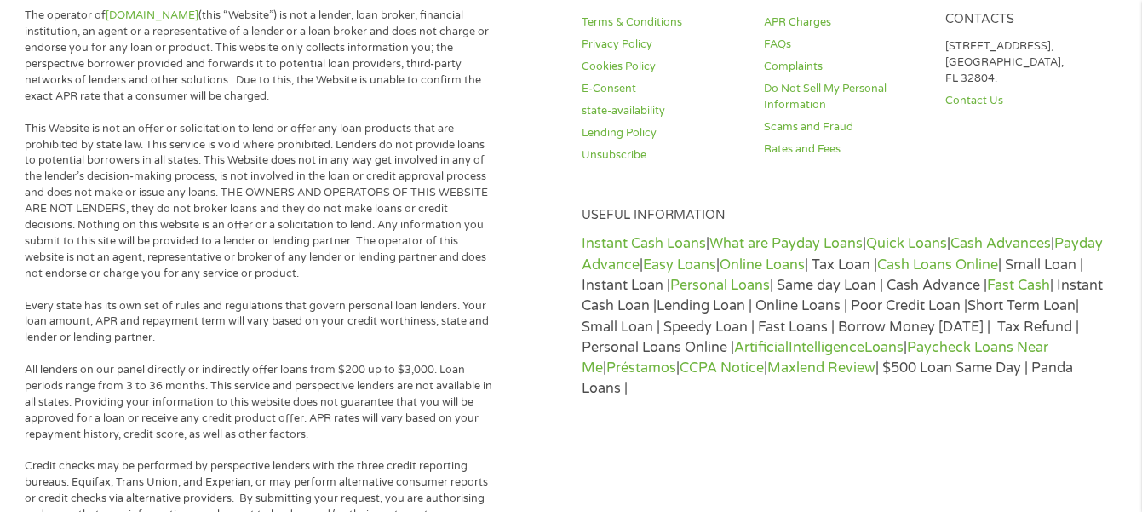
scroll to position [0, 0]
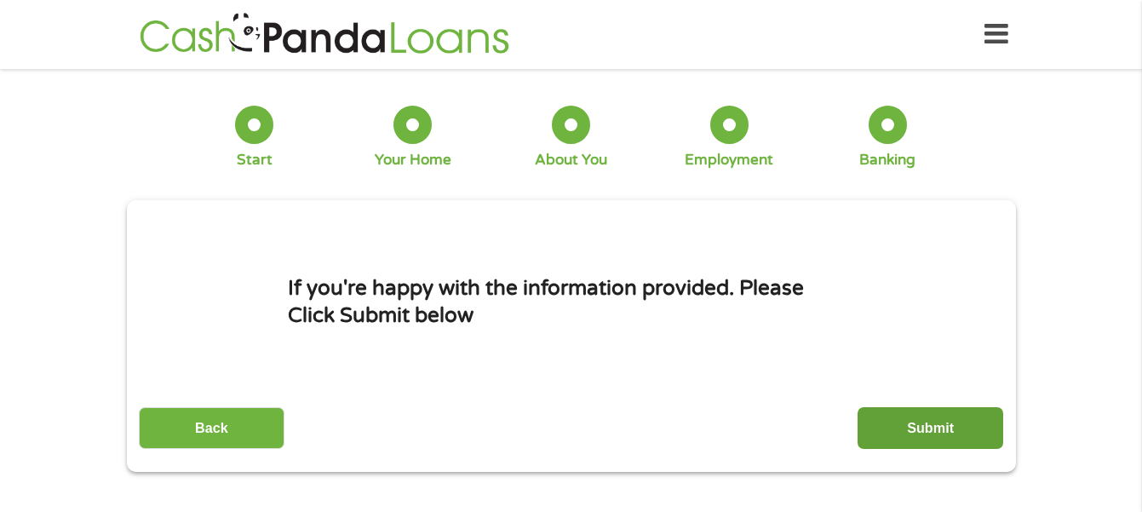
click at [923, 424] on input "Submit" at bounding box center [931, 428] width 146 height 42
click at [0, 0] on div "Please wait… Please DO NOT press back or exit this page, we’re still here… We a…" at bounding box center [0, 0] width 0 height 0
